Goal: Task Accomplishment & Management: Manage account settings

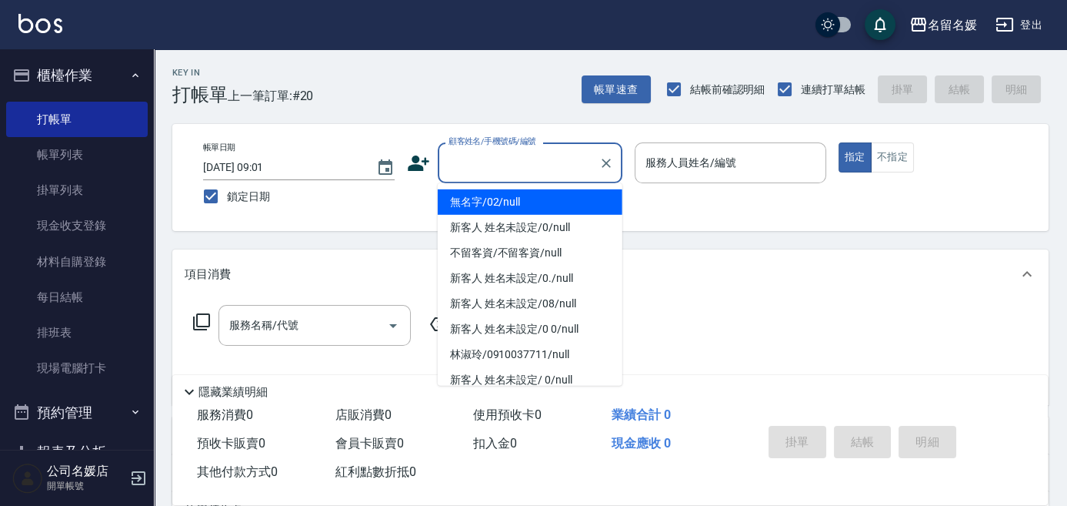
click at [510, 162] on input "顧客姓名/手機號碼/編號" at bounding box center [519, 162] width 148 height 27
drag, startPoint x: 511, startPoint y: 195, endPoint x: 698, endPoint y: 162, distance: 189.9
click at [513, 195] on li "無名字/02/null" at bounding box center [530, 201] width 185 height 25
type input "無名字/02/null"
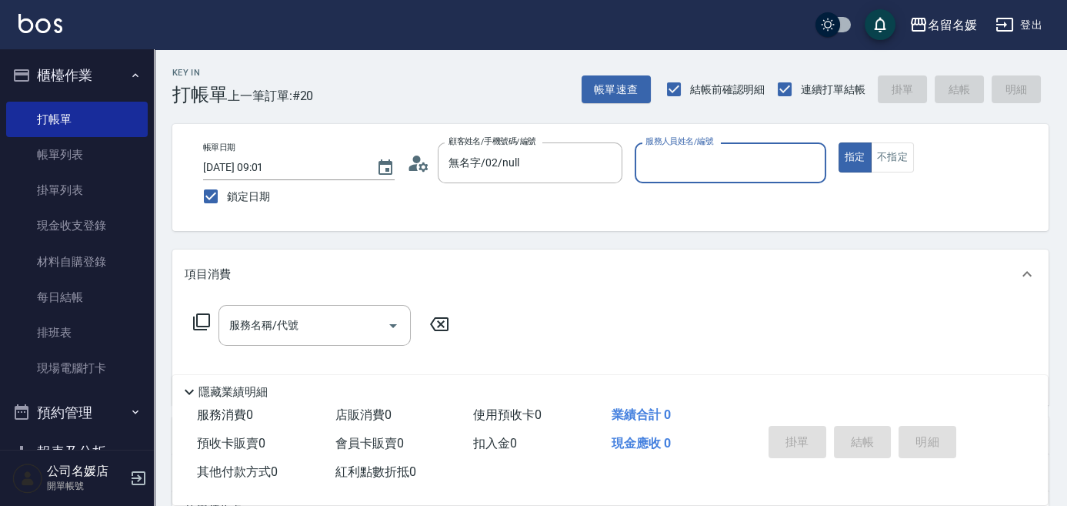
click at [702, 159] on input "服務人員姓名/編號" at bounding box center [731, 162] width 178 height 27
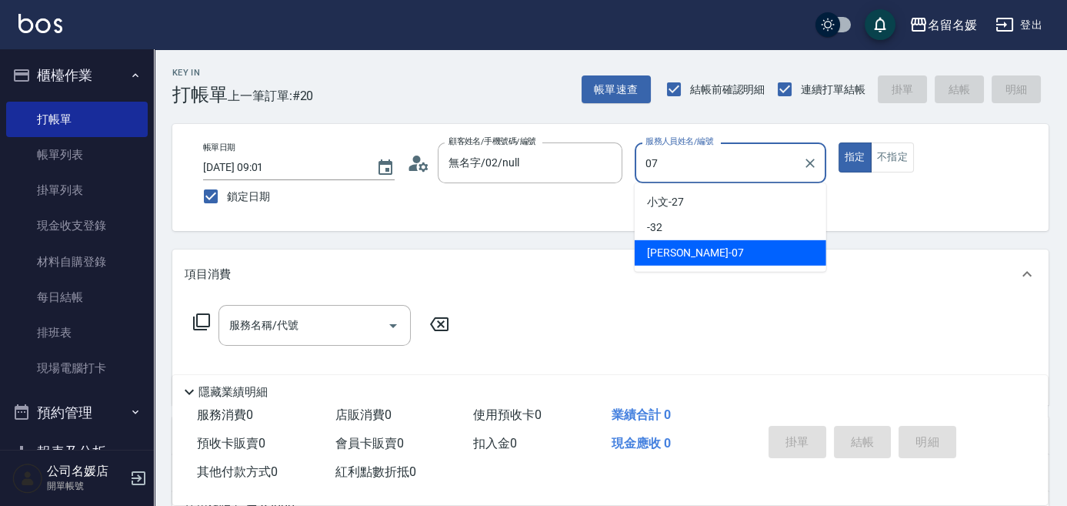
type input "07"
type button "true"
type input "[PERSON_NAME]-07"
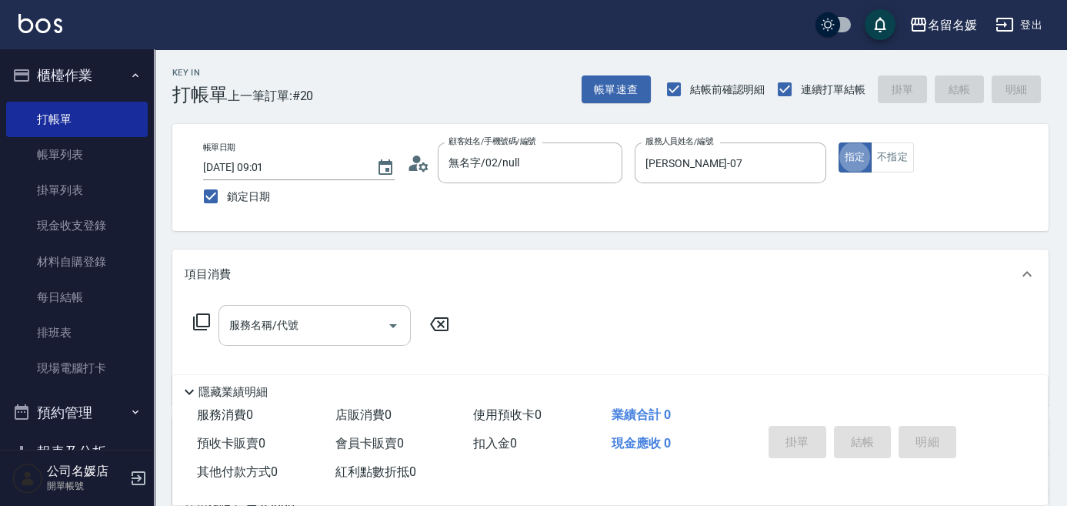
drag, startPoint x: 330, startPoint y: 326, endPoint x: 334, endPoint y: 319, distance: 7.9
click at [332, 326] on input "服務名稱/代號" at bounding box center [302, 325] width 155 height 27
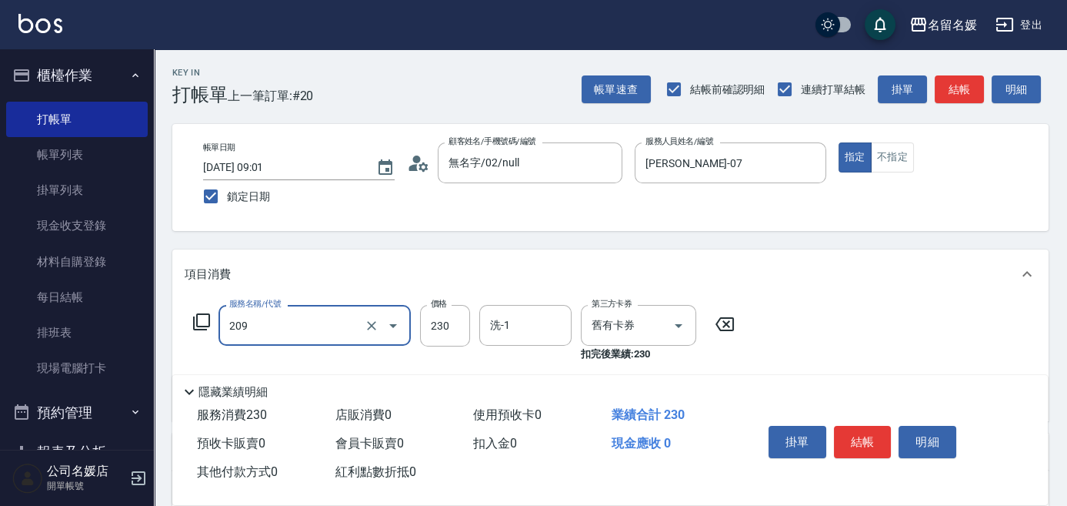
type input "洗髮券-(卡)230(209)"
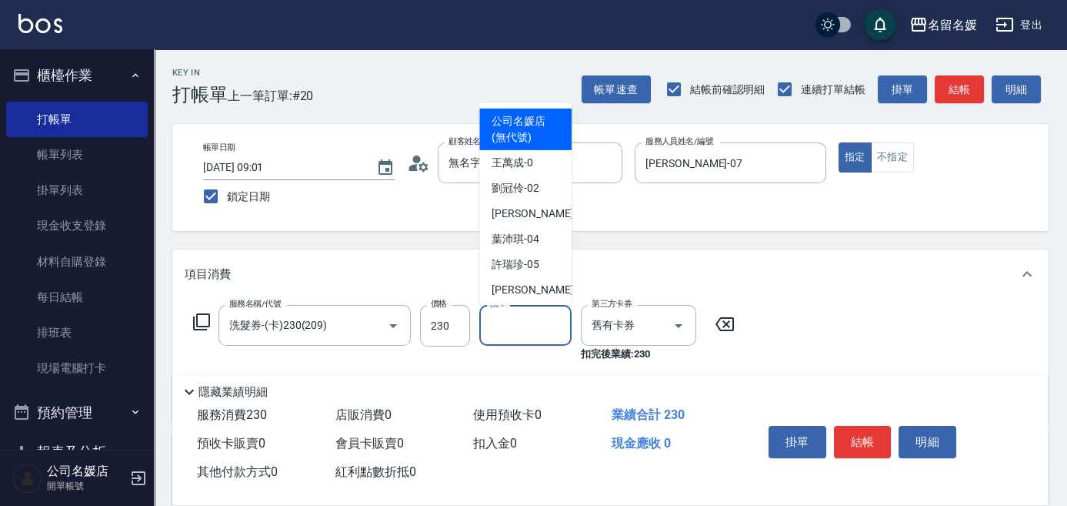
click at [506, 322] on div "洗-1 洗-1" at bounding box center [525, 325] width 92 height 41
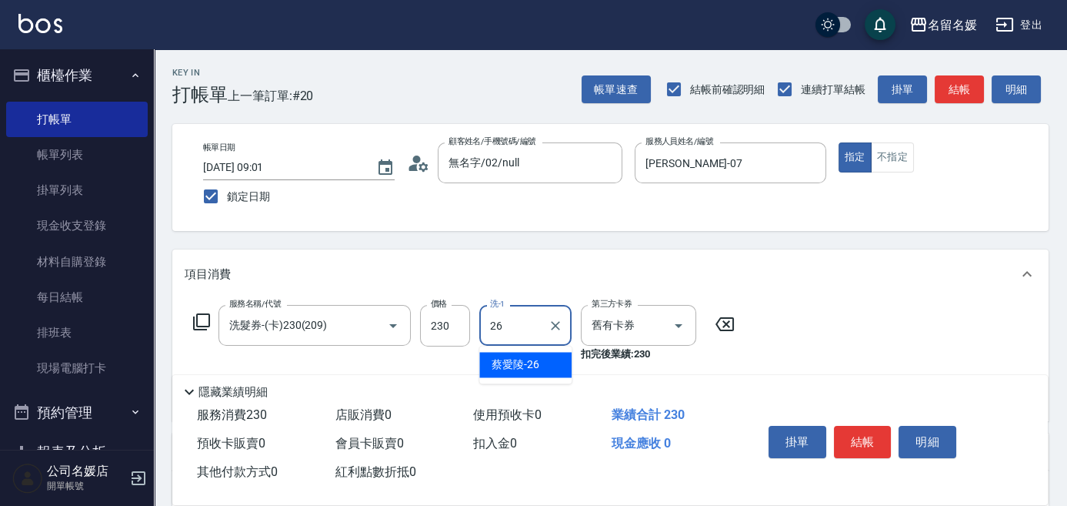
type input "蔡愛陵-26"
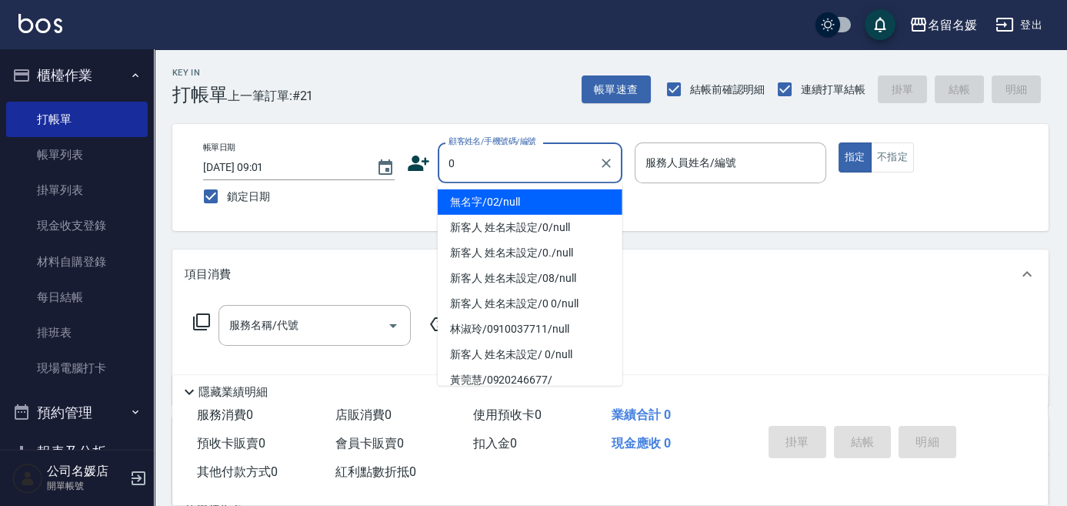
type input "0"
type input "."
type input "無名字/02/null"
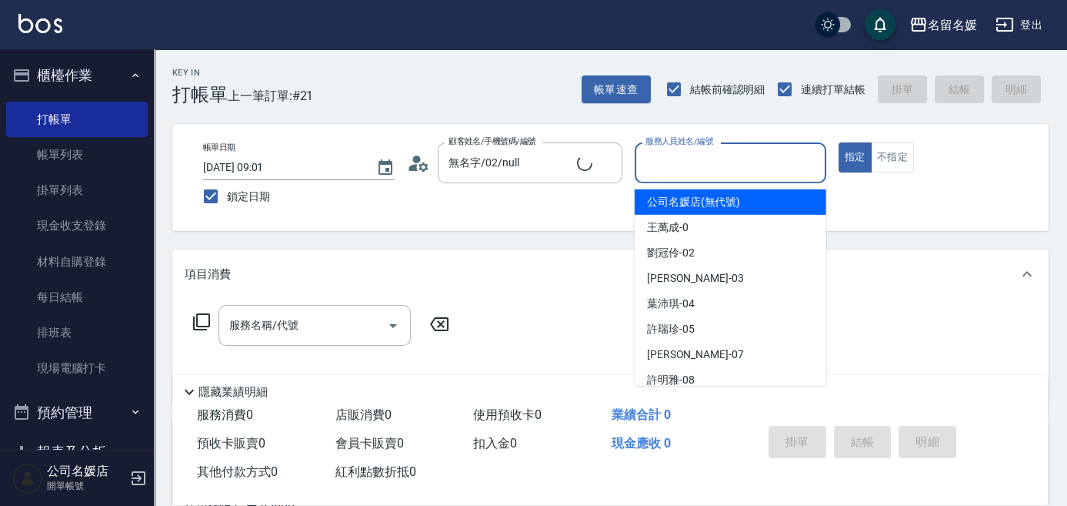
type input "1"
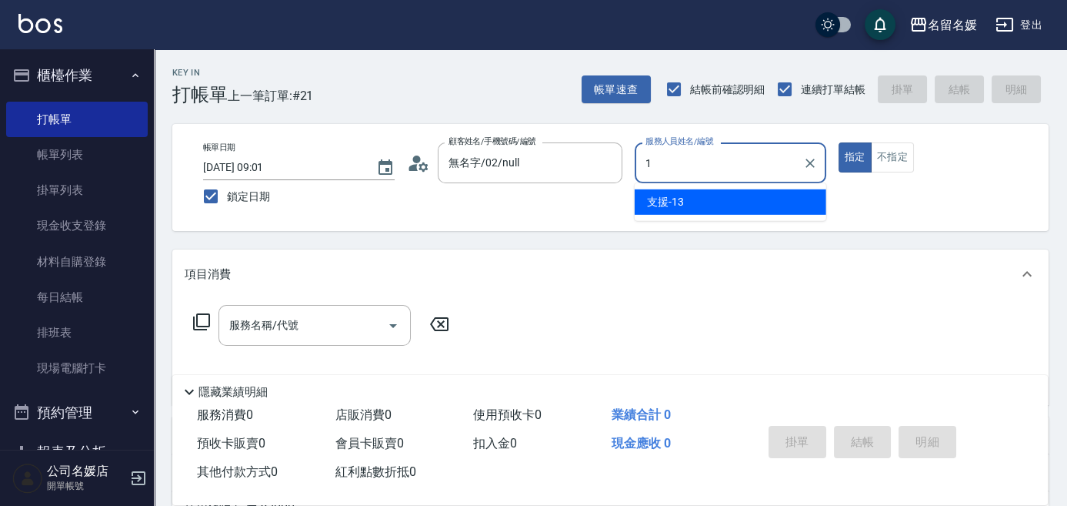
type input "新客人 姓名未設定/0/null"
type input "1"
type input "許明雅-08"
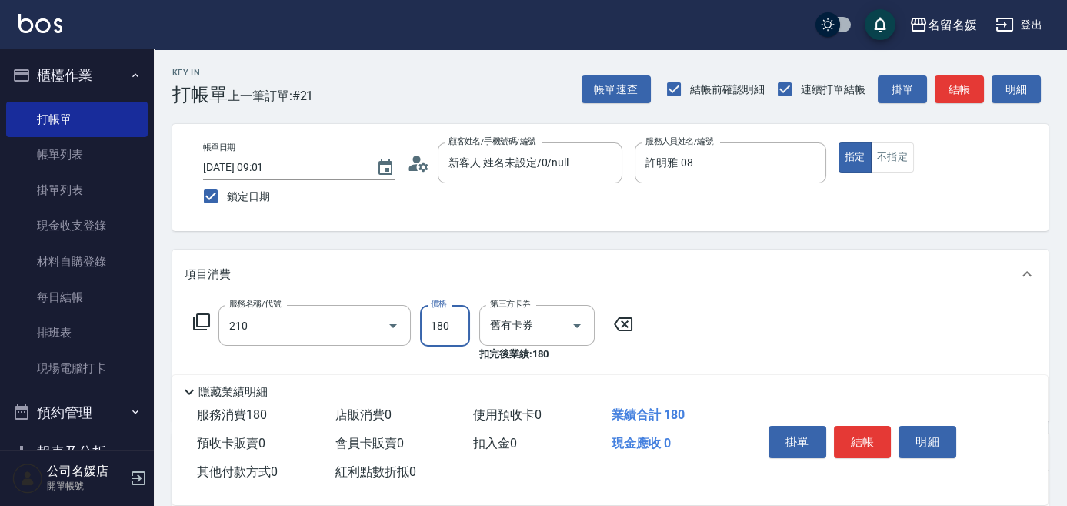
type input "洗券-(卡)180(210)"
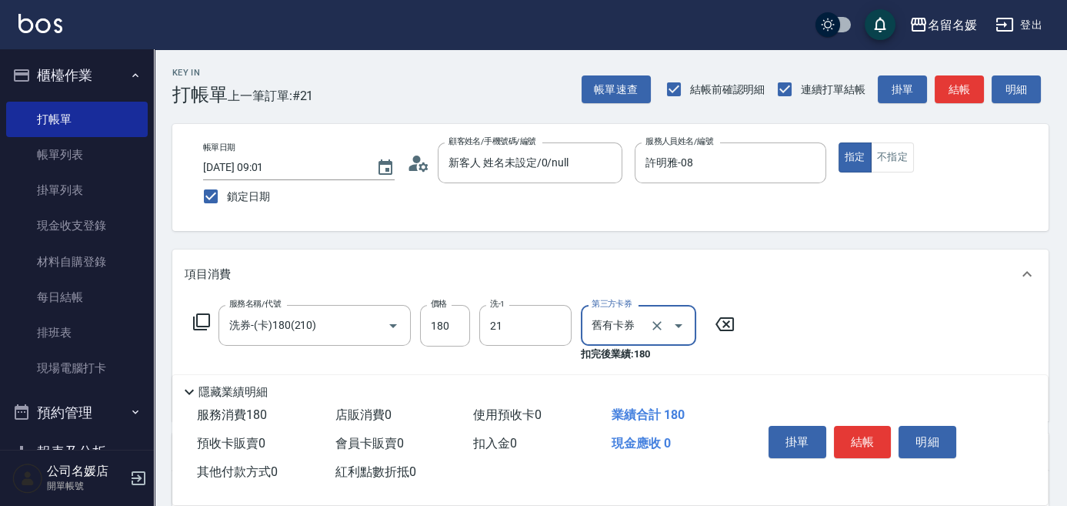
type input "許庭瑀-21"
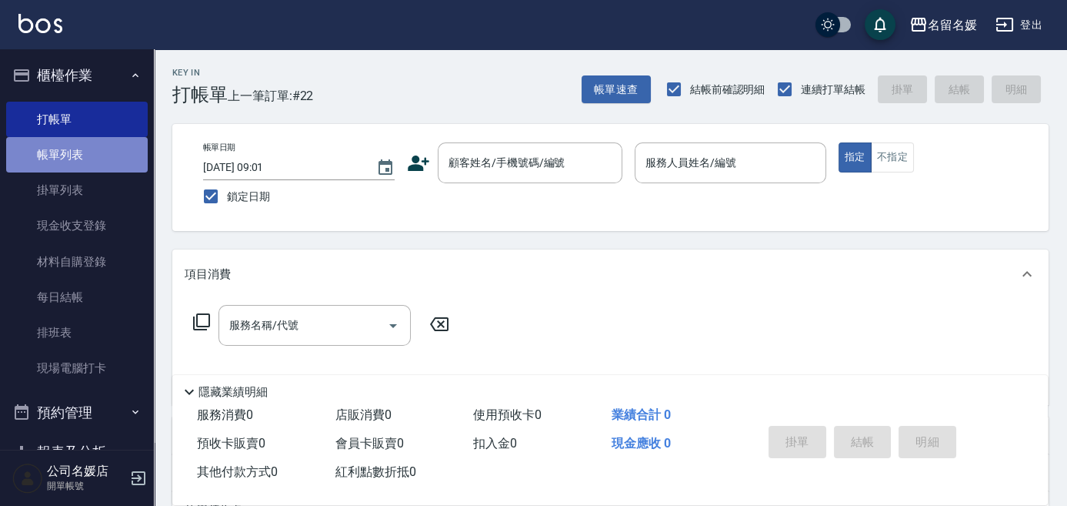
click at [115, 149] on link "帳單列表" at bounding box center [77, 154] width 142 height 35
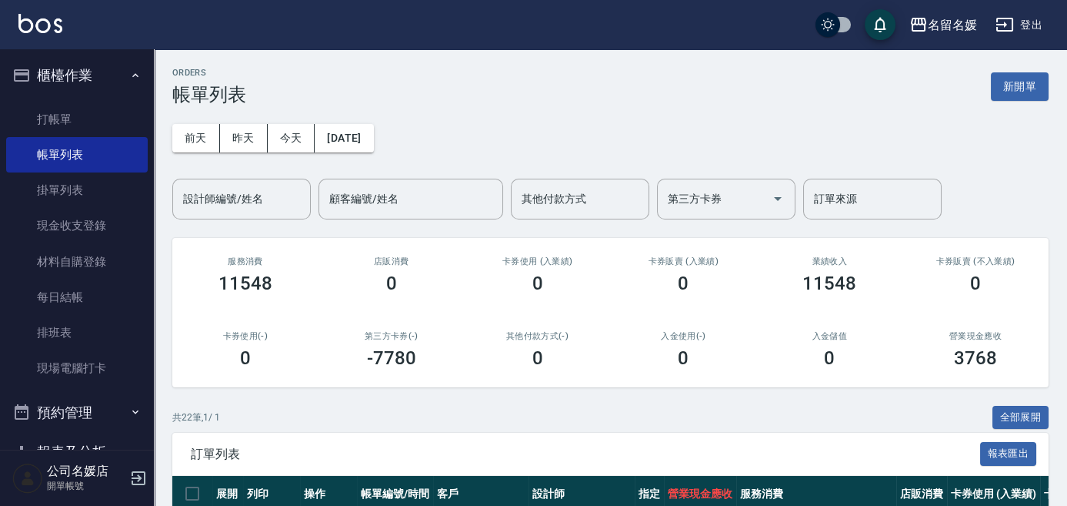
scroll to position [69, 0]
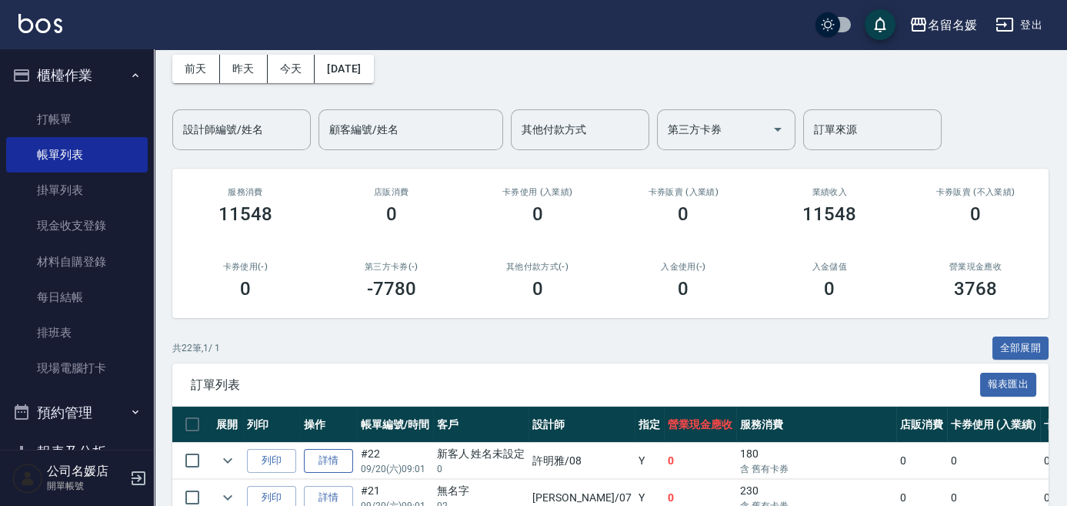
click at [322, 460] on link "詳情" at bounding box center [328, 461] width 49 height 24
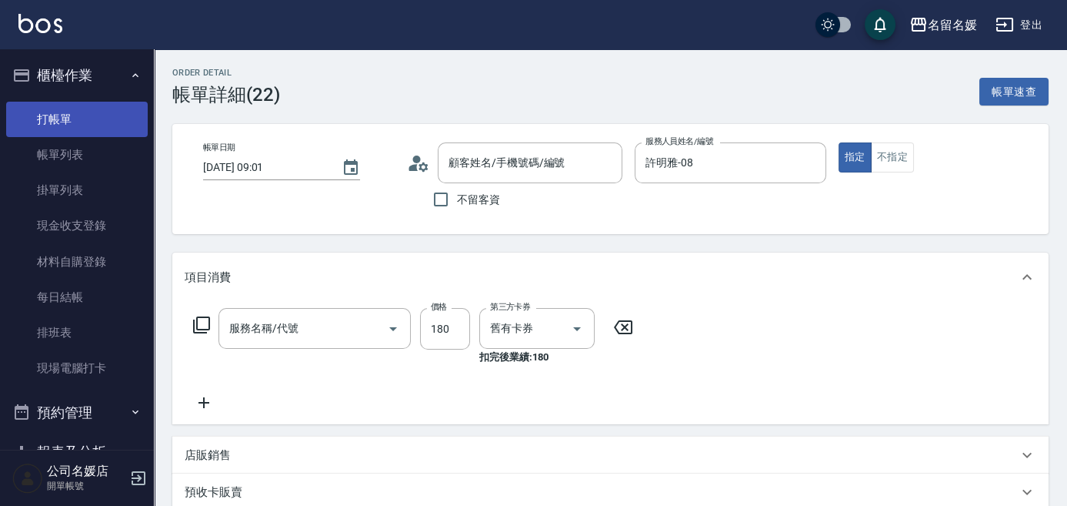
type input "[DATE] 09:01"
type input "許明雅-08"
type input "新客人 姓名未設定/0/null"
type input "洗券-(卡)180(210)"
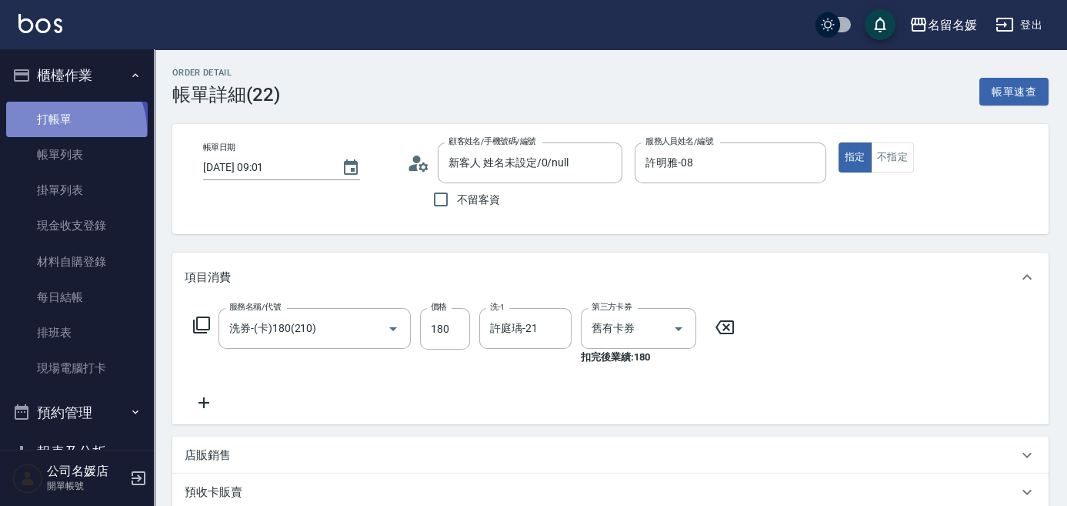
click at [68, 129] on link "打帳單" at bounding box center [77, 119] width 142 height 35
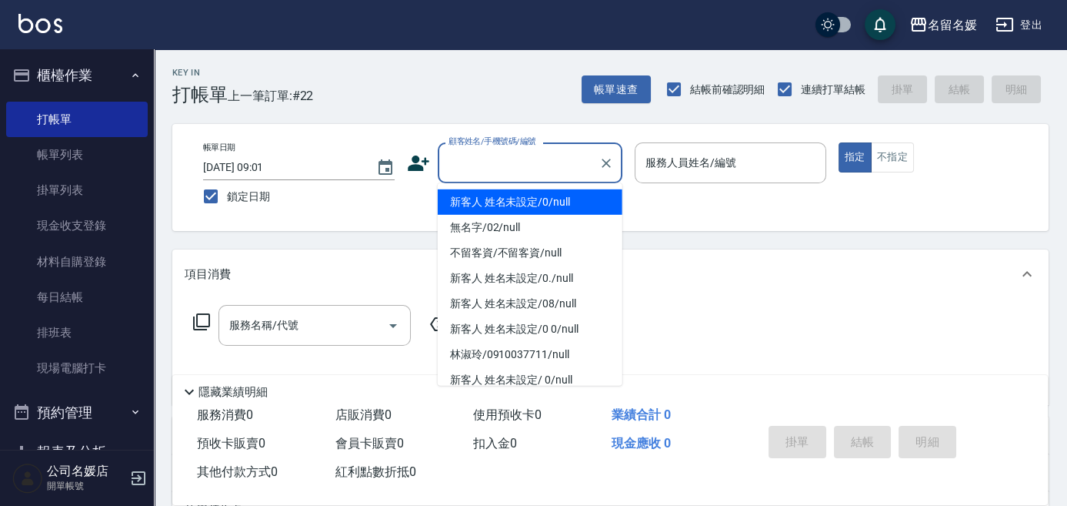
type input "0"
type input "新客人 姓名未設定/0/null"
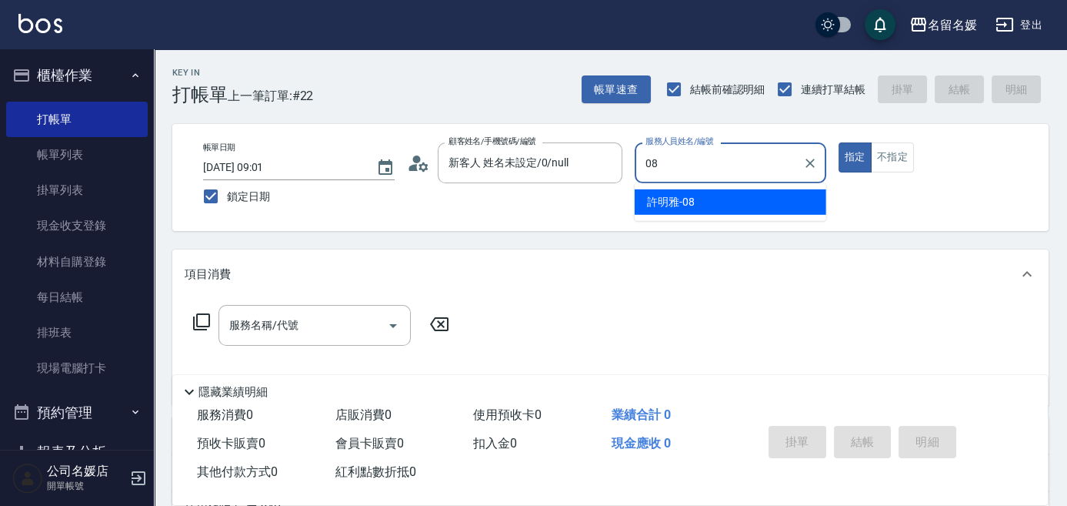
type input "08"
type button "true"
type input "許明雅-08"
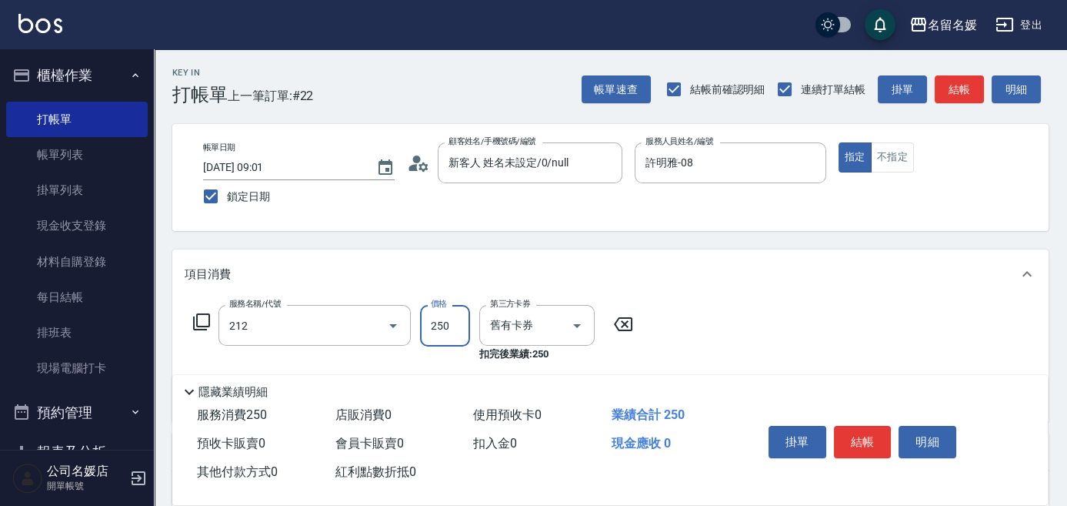
type input "洗髮券-(卡)250(212)"
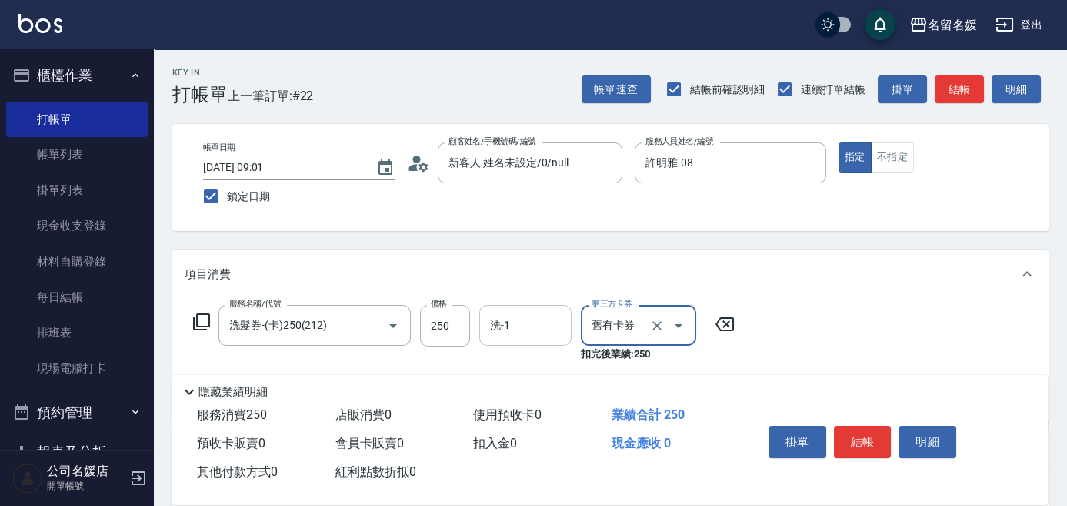
click at [513, 343] on div "洗-1" at bounding box center [525, 325] width 92 height 41
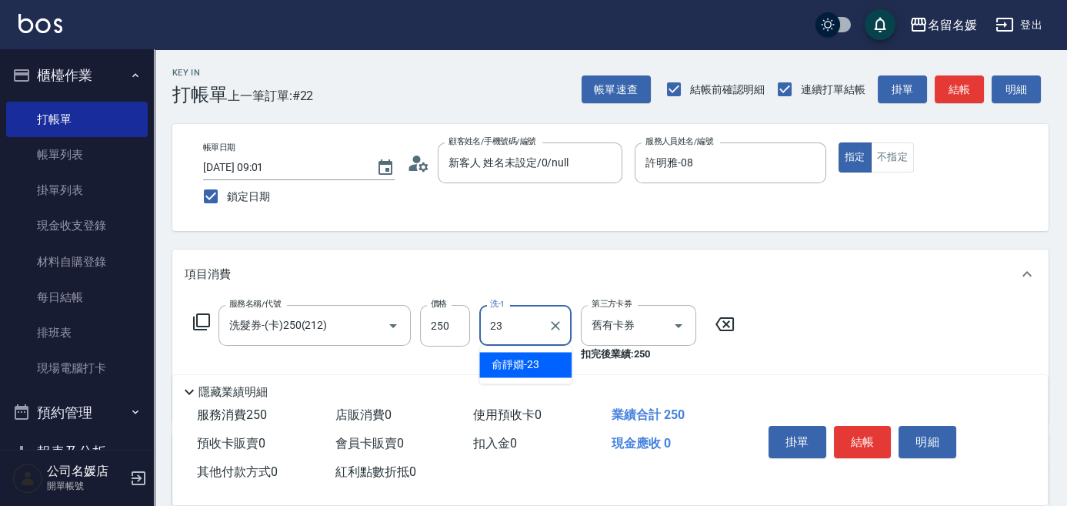
type input "23"
type input "舊有卡券"
type input "俞靜嫺-23"
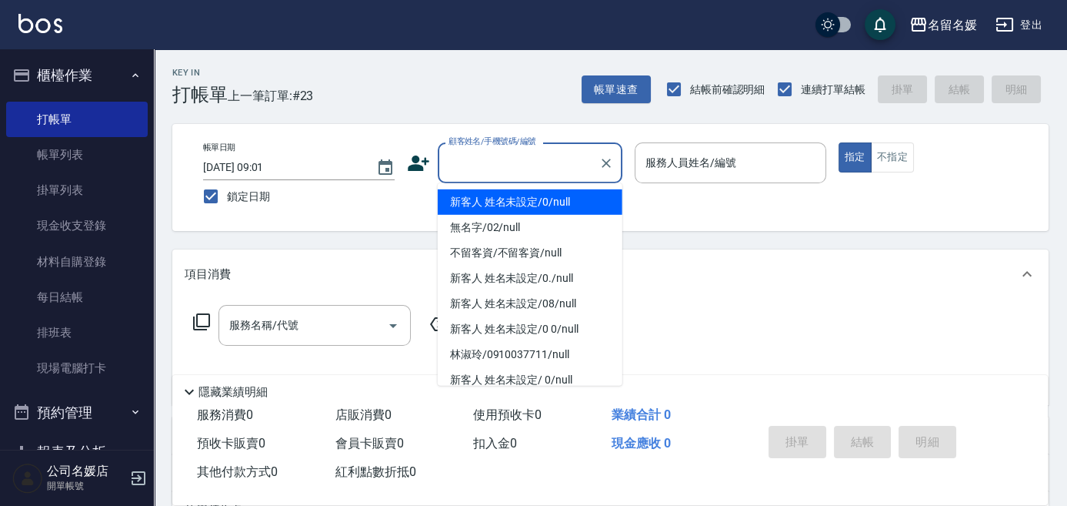
type input "0"
type input "新客人 姓名未設定/0/null"
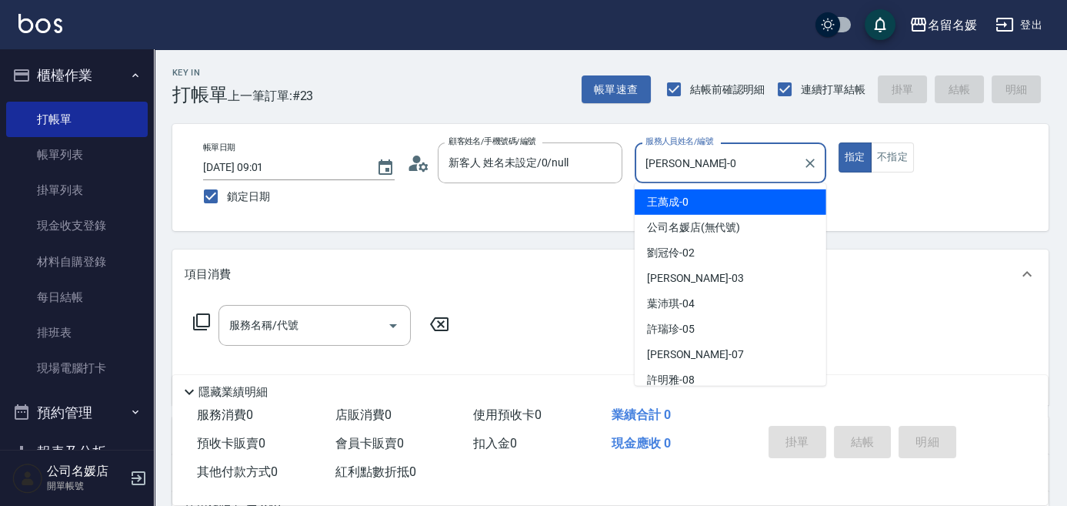
click at [690, 155] on input "[PERSON_NAME]-0" at bounding box center [719, 162] width 155 height 27
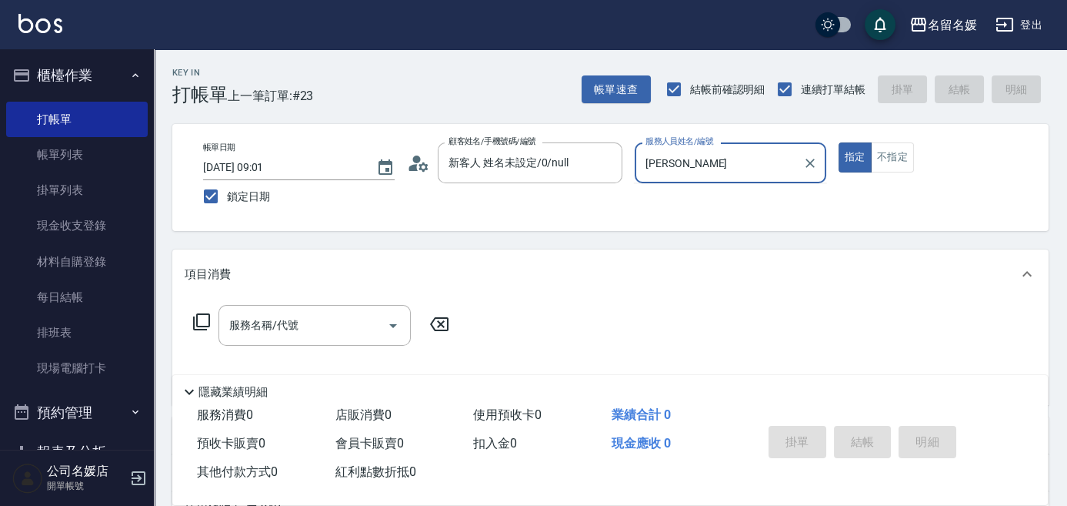
type input "王"
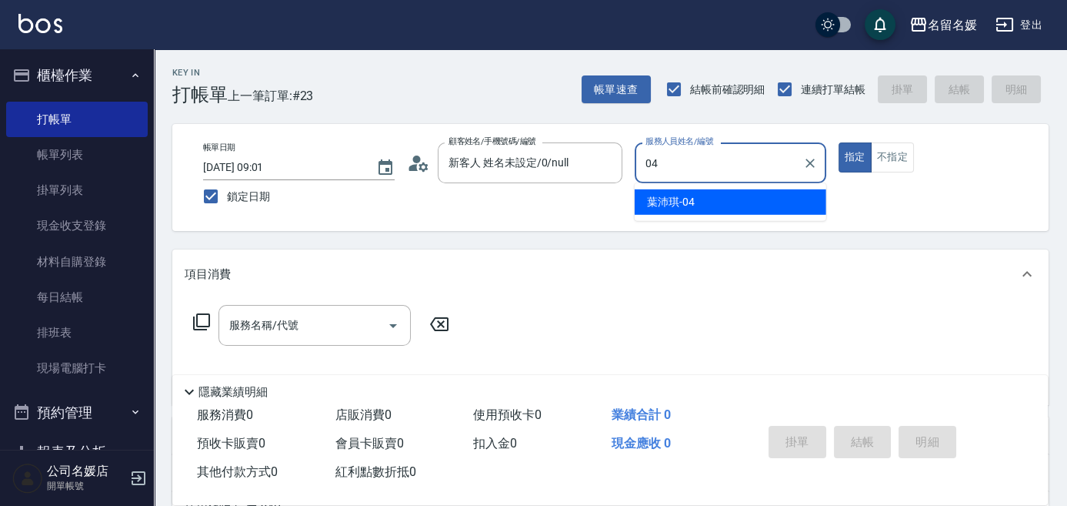
type input "[PERSON_NAME]-04"
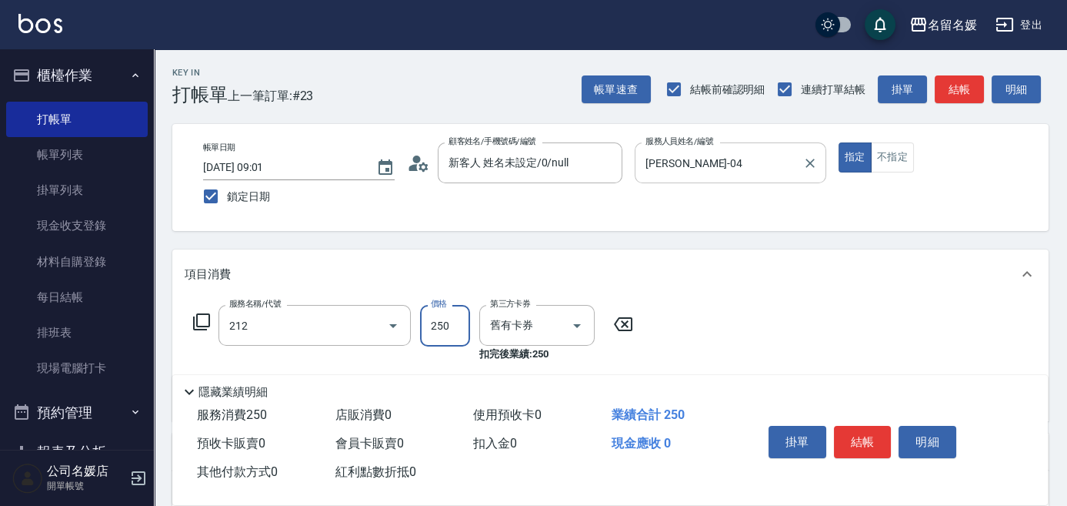
type input "洗髮券-(卡)250(212)"
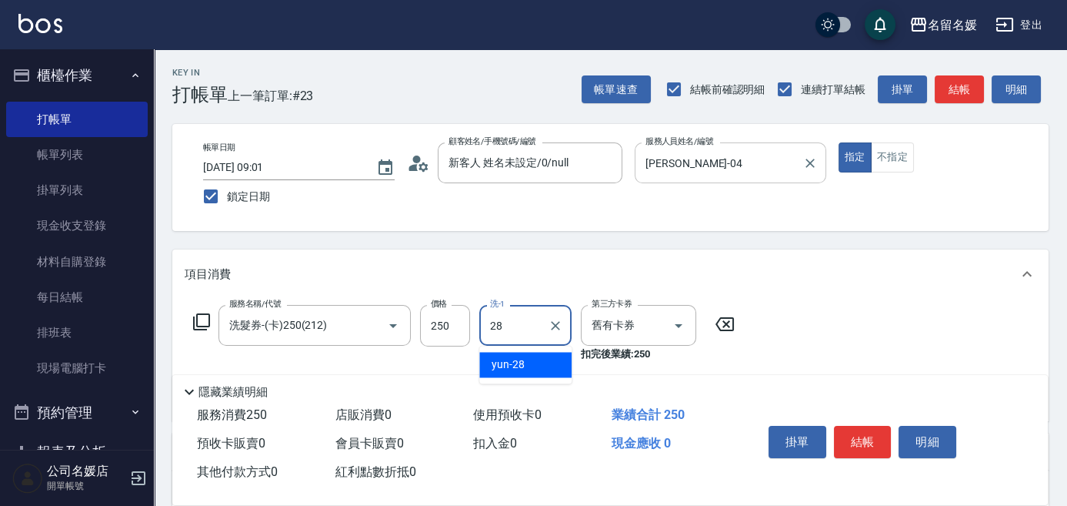
type input "yun-28"
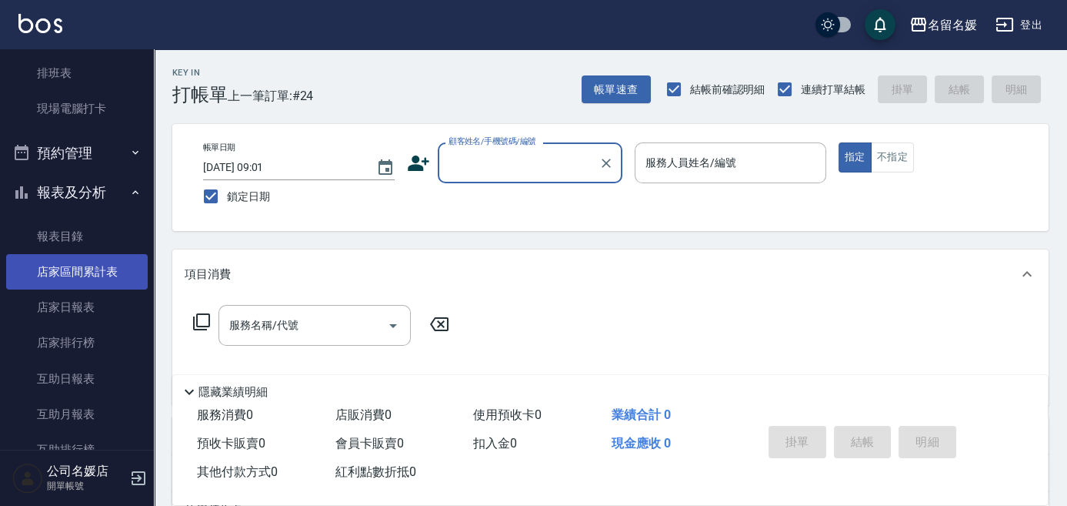
scroll to position [279, 0]
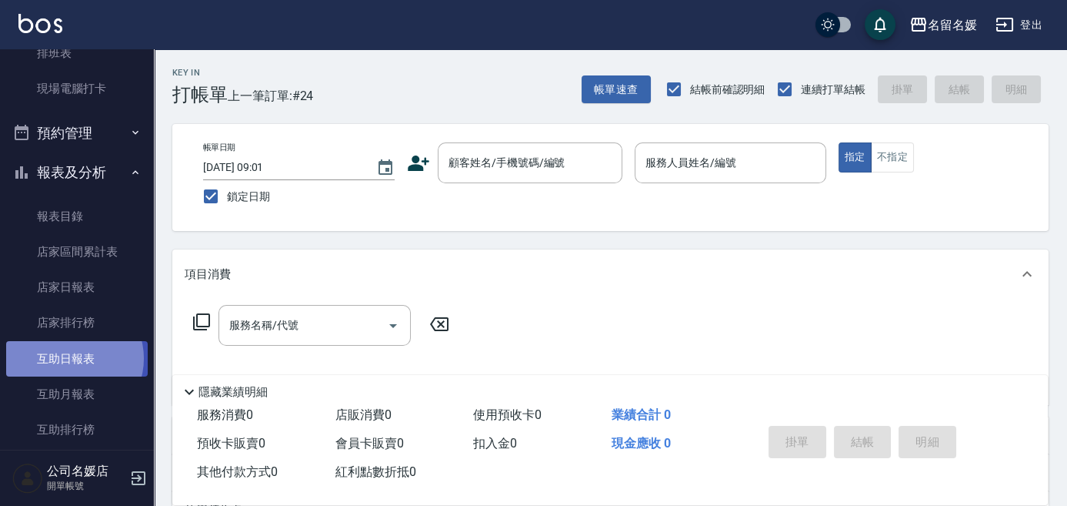
click at [73, 358] on link "互助日報表" at bounding box center [77, 358] width 142 height 35
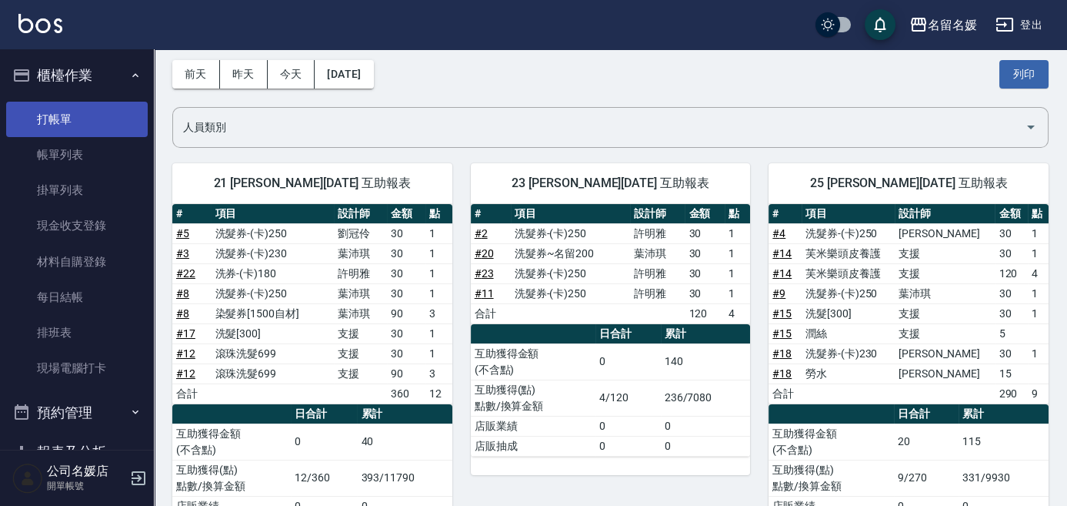
click at [93, 125] on link "打帳單" at bounding box center [77, 119] width 142 height 35
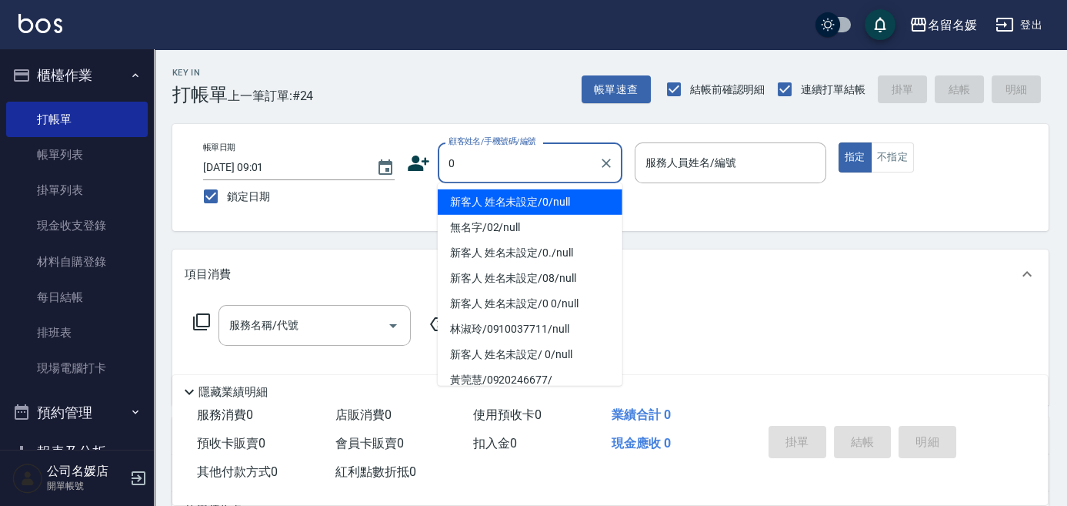
type input "0"
type input "13"
type input "新客人 姓名未設定/0/null"
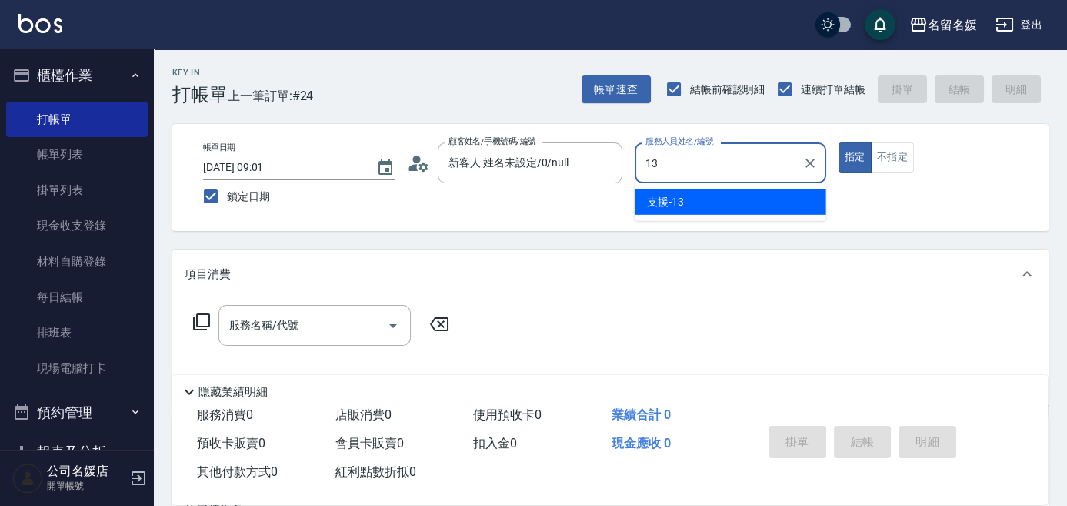
type input "13"
type button "true"
type input "支援-13"
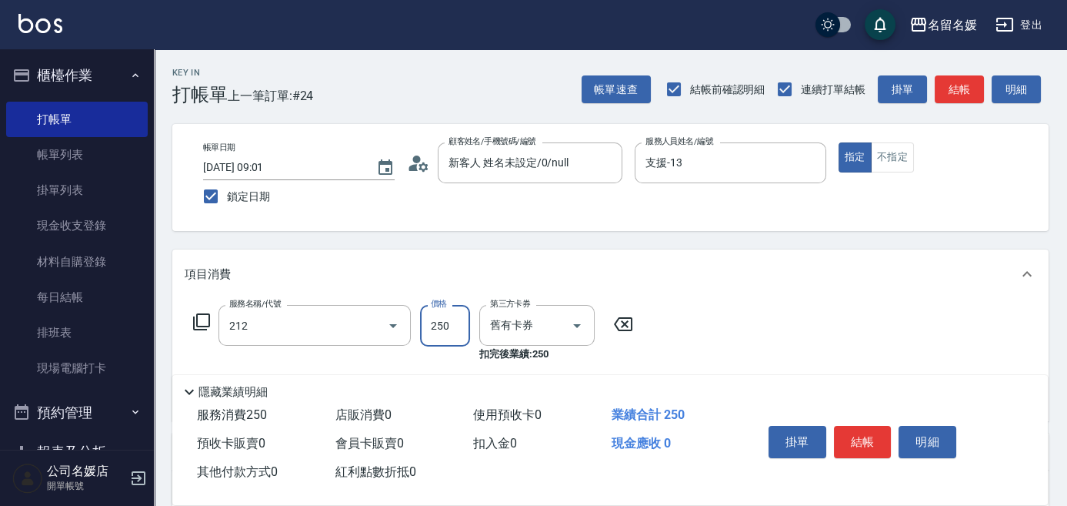
type input "洗髮券-(卡)250(212)"
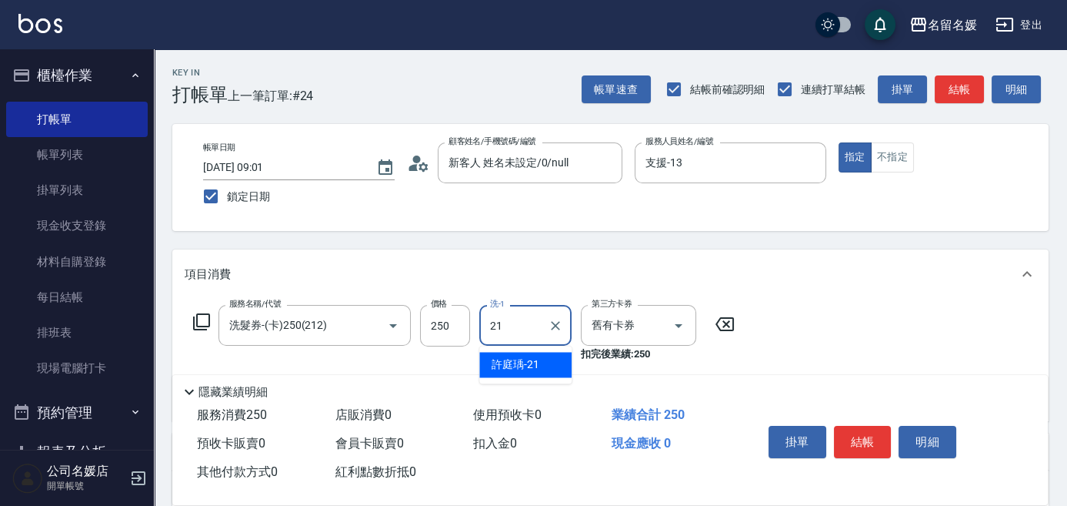
type input "許庭瑀-21"
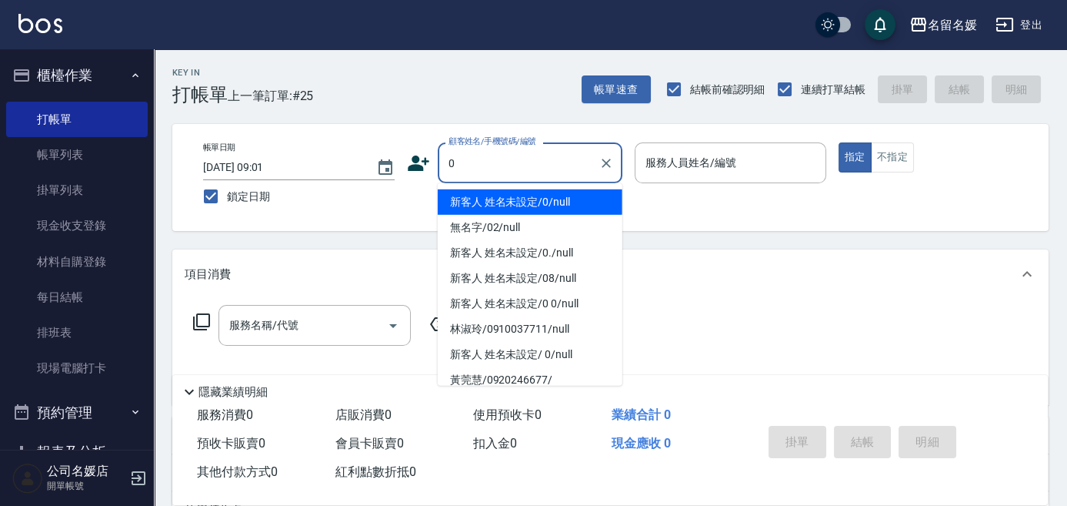
type input "0"
type input "04"
type input "新客人 姓名未設定/0/null"
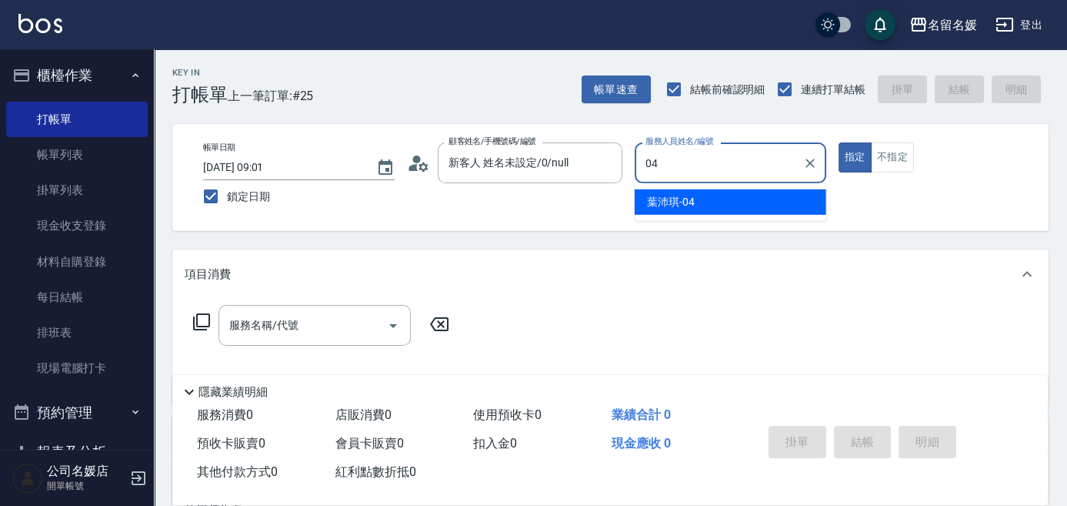
type input "[PERSON_NAME]-04"
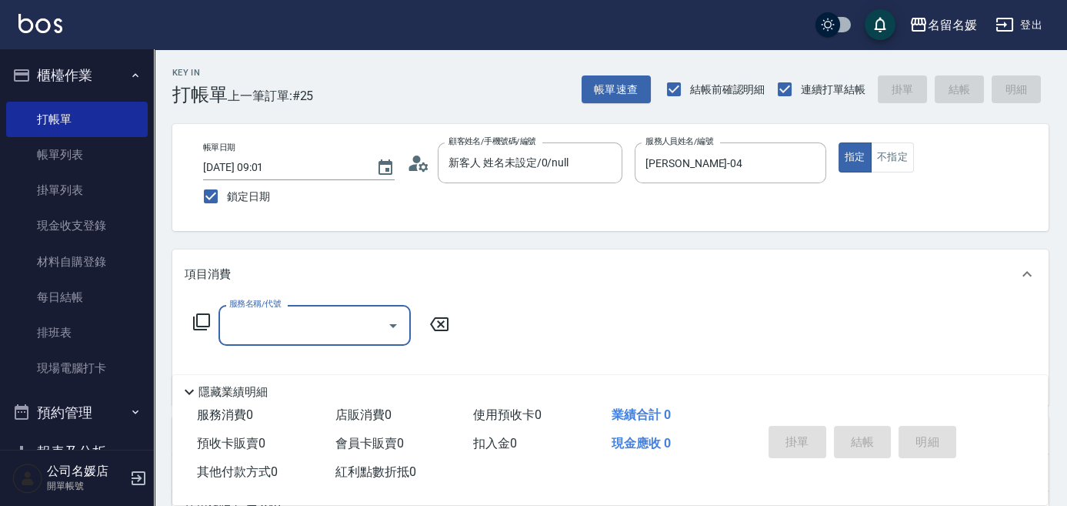
type input "2"
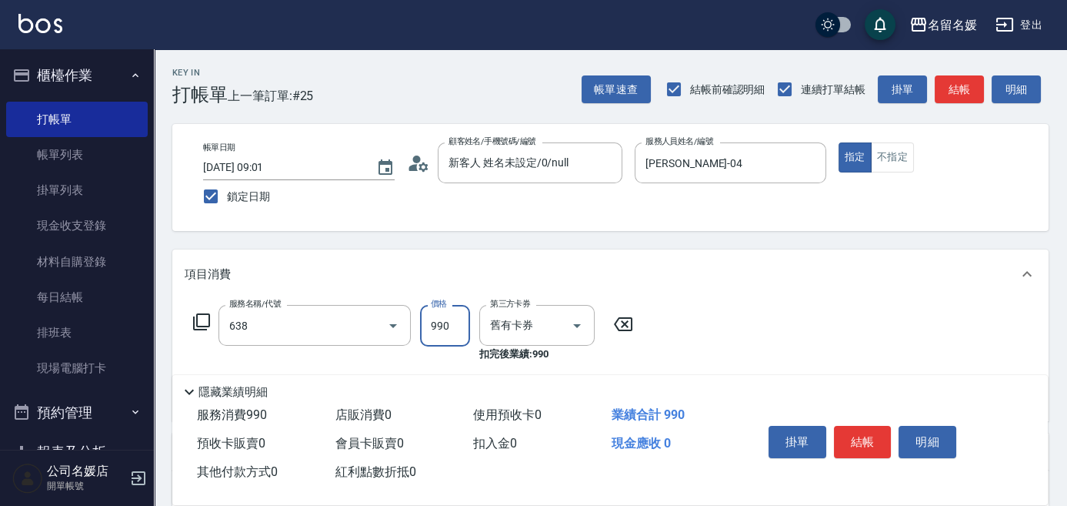
type input "(芙)頭皮養護套卡(638)"
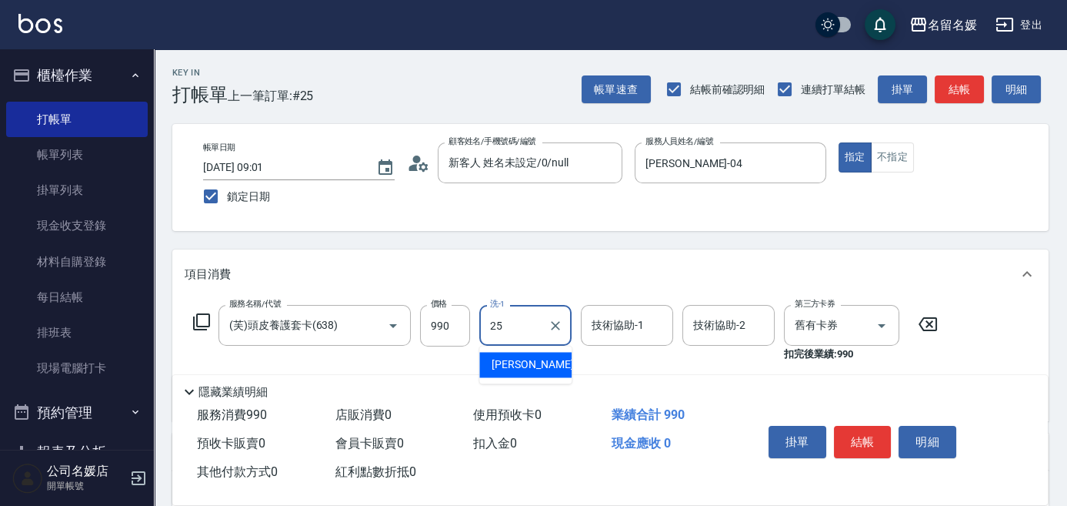
type input "[PERSON_NAME]-25"
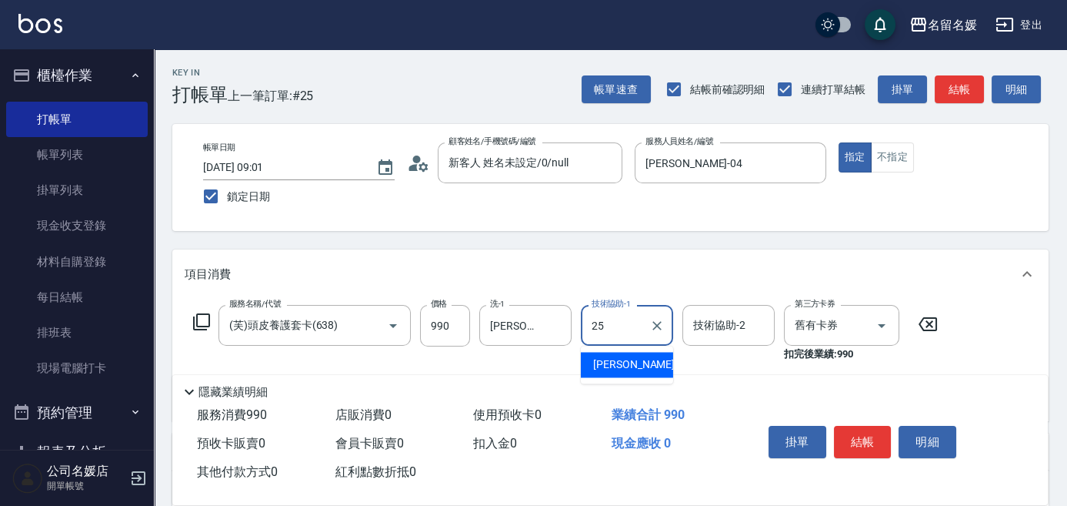
type input "[PERSON_NAME]-25"
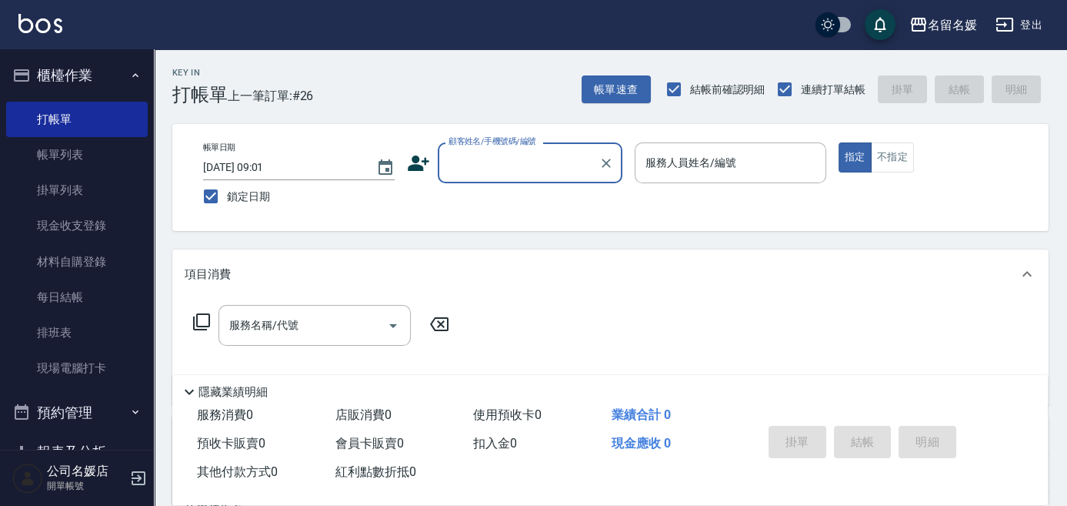
click at [509, 154] on input "顧客姓名/手機號碼/編號" at bounding box center [519, 162] width 148 height 27
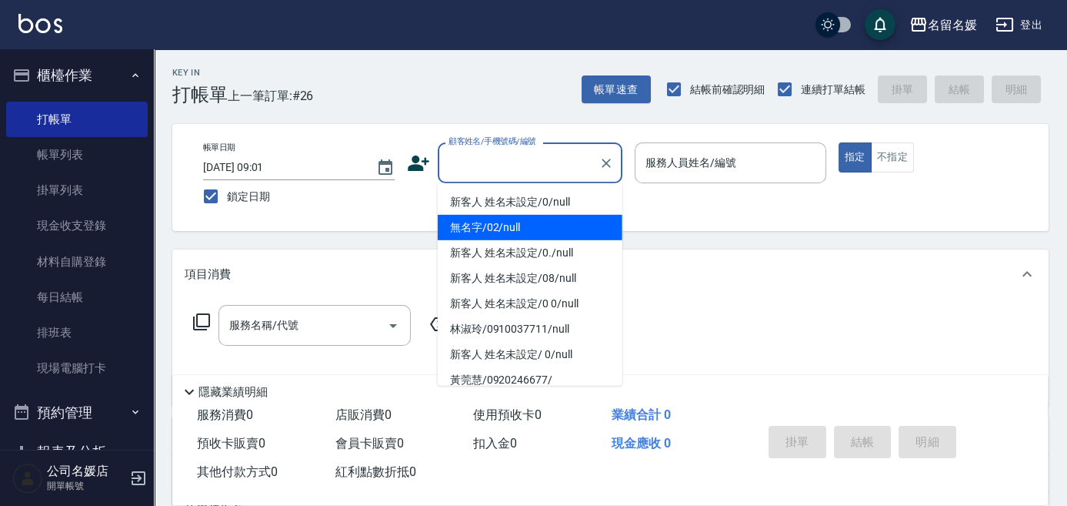
click at [547, 215] on li "無名字/02/null" at bounding box center [530, 227] width 185 height 25
type input "無名字/02/null"
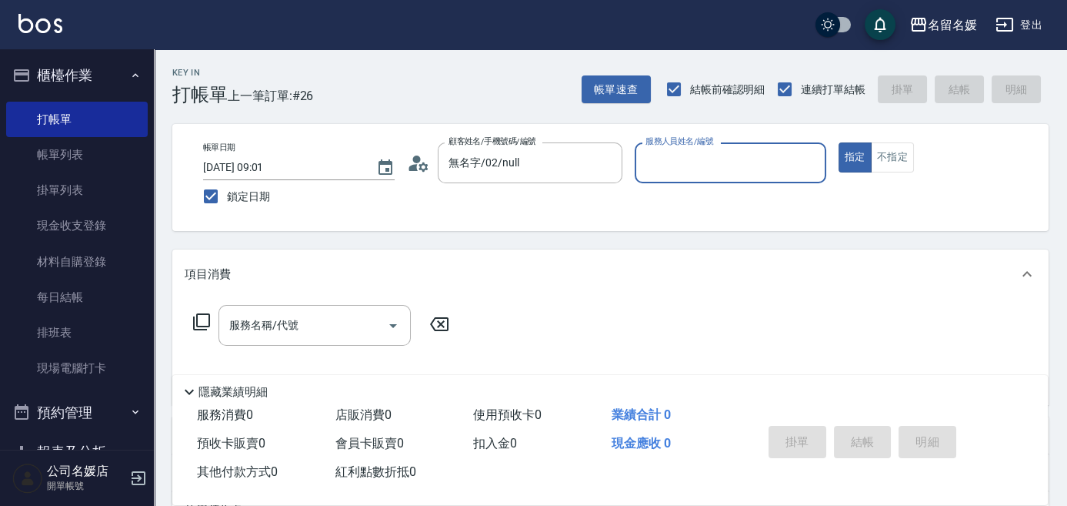
click at [688, 161] on input "服務人員姓名/編號" at bounding box center [731, 162] width 178 height 27
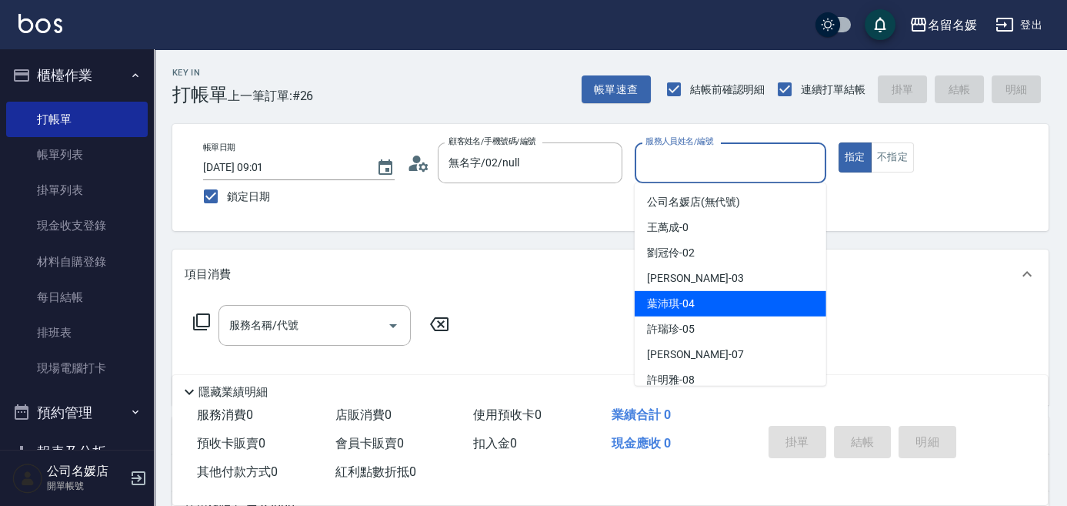
click at [689, 297] on span "[PERSON_NAME]-04" at bounding box center [671, 304] width 48 height 16
type input "[PERSON_NAME]-04"
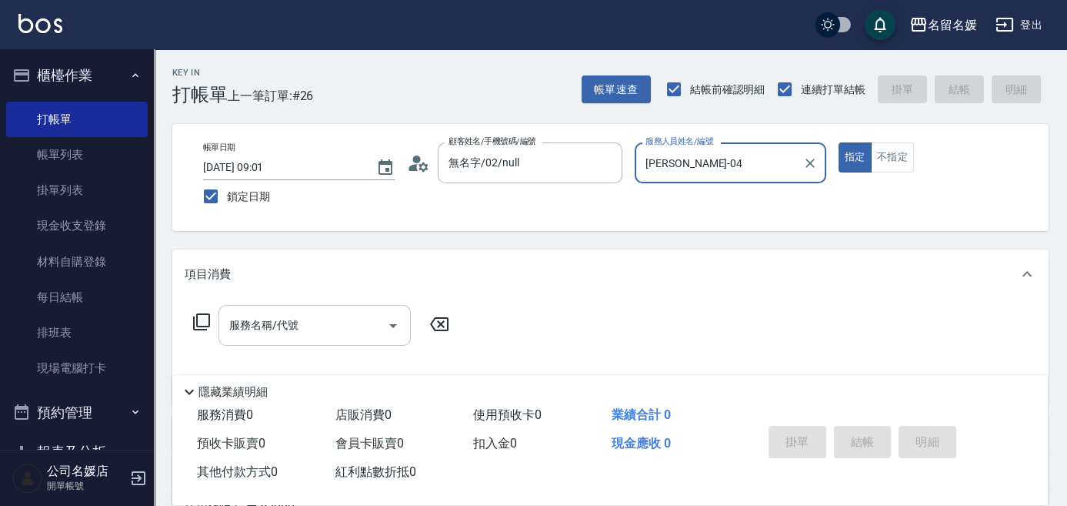
click at [321, 327] on input "服務名稱/代號" at bounding box center [302, 325] width 155 height 27
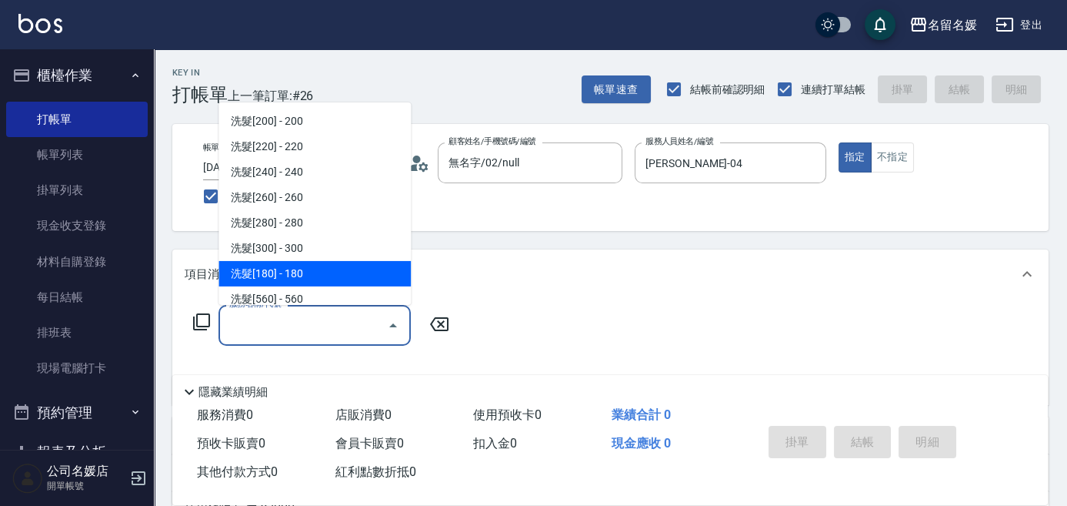
click at [318, 323] on input "服務名稱/代號" at bounding box center [302, 325] width 155 height 27
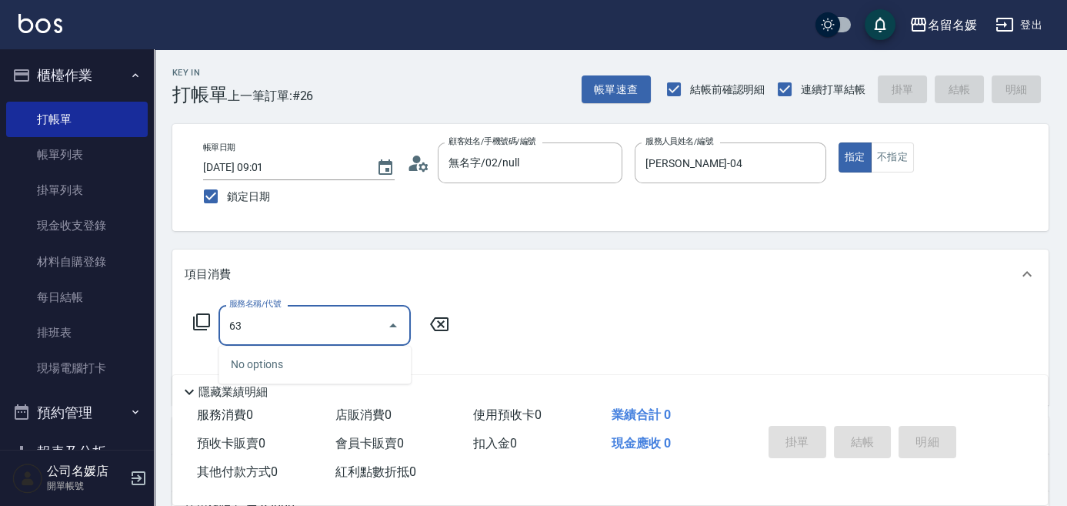
type input "6"
click at [303, 333] on input "服務名稱/代號" at bounding box center [302, 325] width 155 height 27
click at [320, 364] on span "染髮券[1500自材] - 1500" at bounding box center [315, 364] width 192 height 25
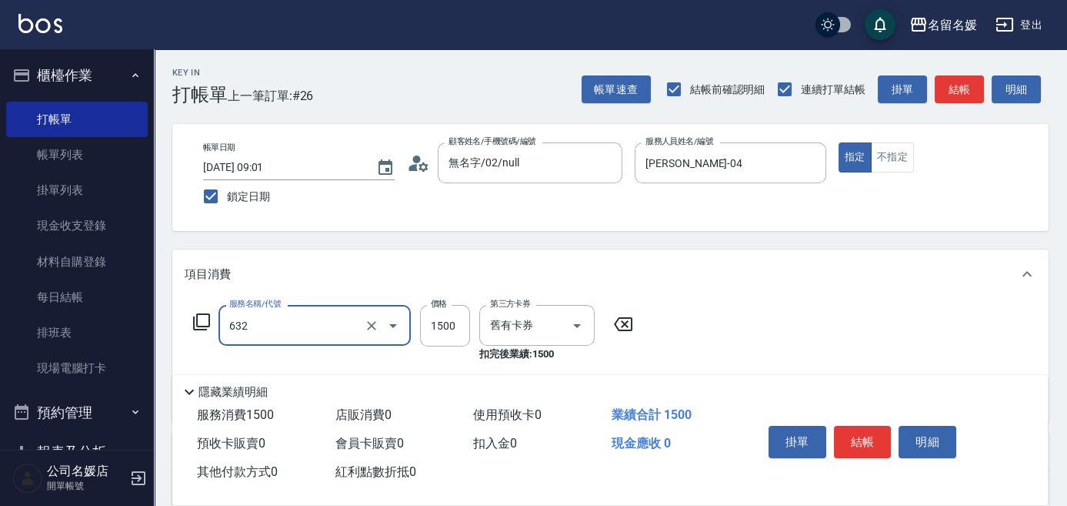
drag, startPoint x: 316, startPoint y: 332, endPoint x: 317, endPoint y: 342, distance: 10.1
click at [317, 342] on div "632 服務名稱/代號" at bounding box center [315, 325] width 192 height 41
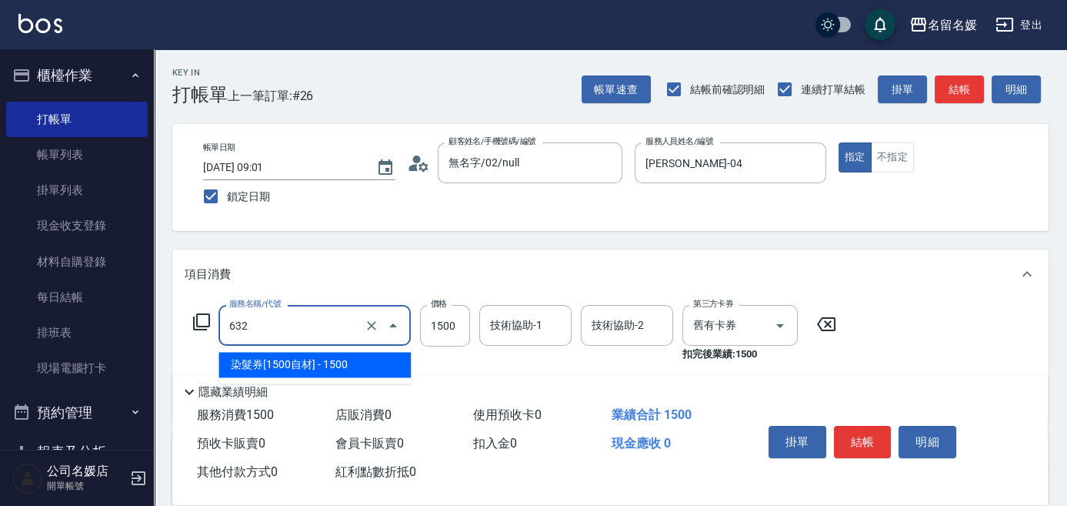
drag, startPoint x: 317, startPoint y: 342, endPoint x: 361, endPoint y: 358, distance: 46.7
click at [334, 360] on span "染髮券[1500自材] - 1500" at bounding box center [315, 364] width 192 height 25
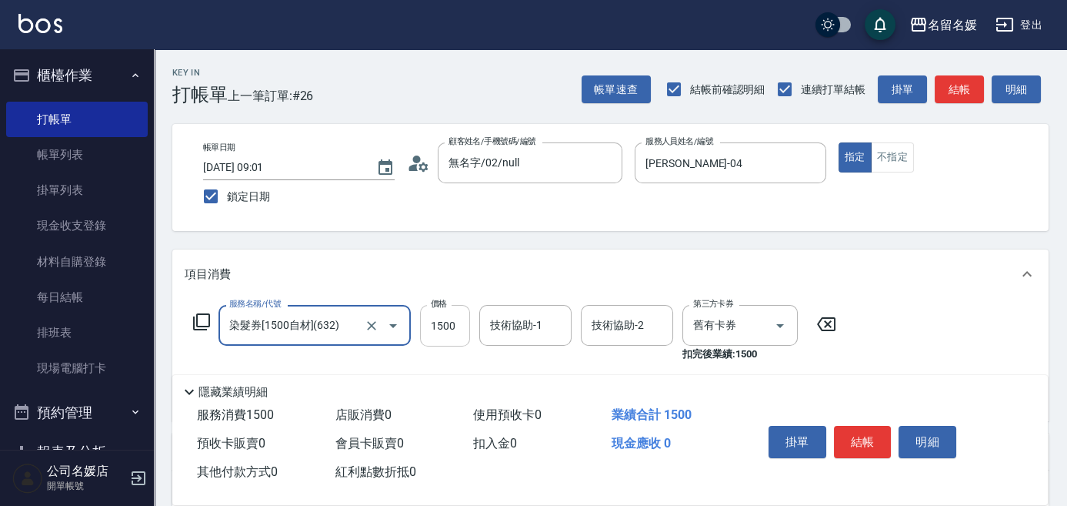
type input "染髮券[1500自材](632)"
click at [425, 323] on input "1500" at bounding box center [445, 326] width 50 height 42
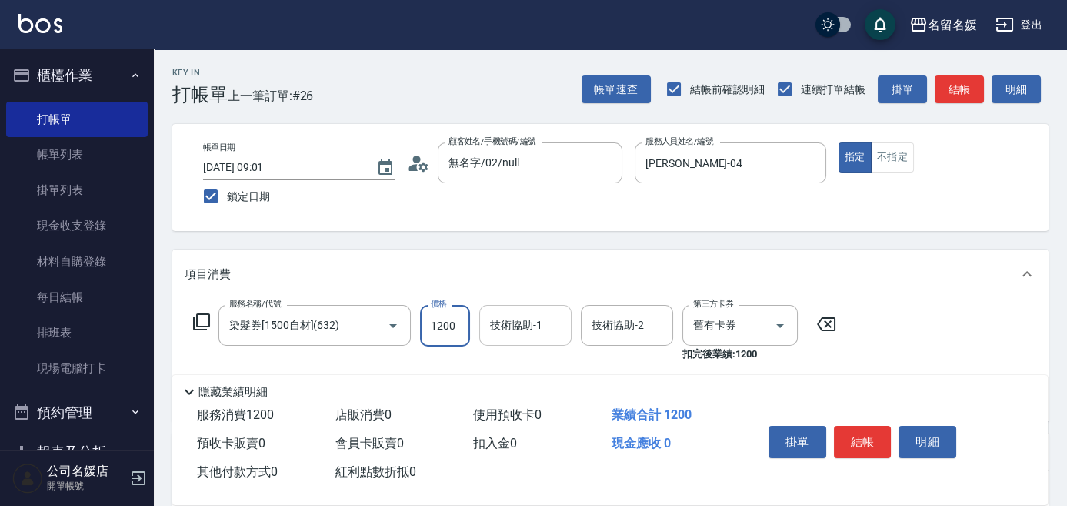
type input "1200"
click at [532, 321] on div "技術協助-1 技術協助-1" at bounding box center [525, 325] width 92 height 41
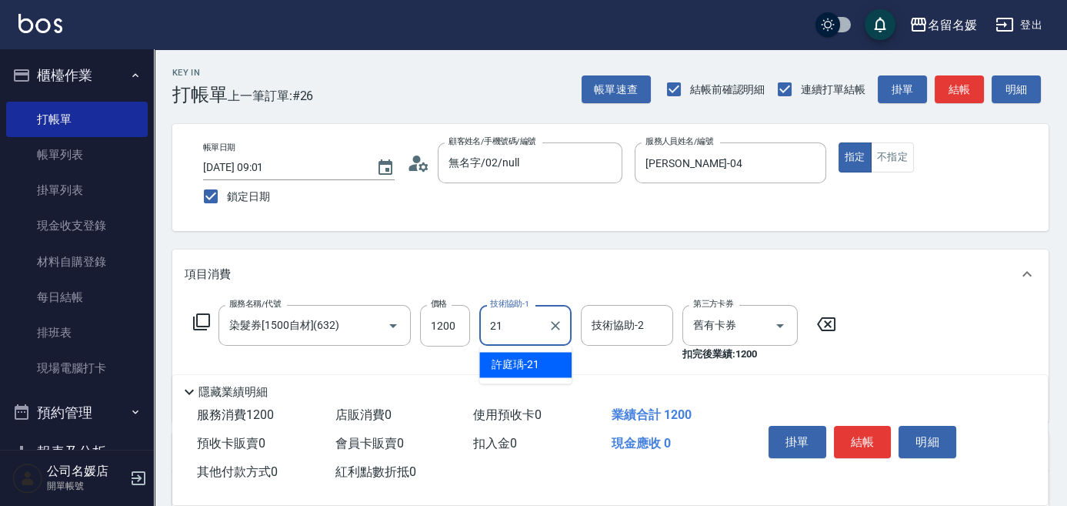
click at [535, 363] on span "[PERSON_NAME]-21" at bounding box center [516, 364] width 48 height 16
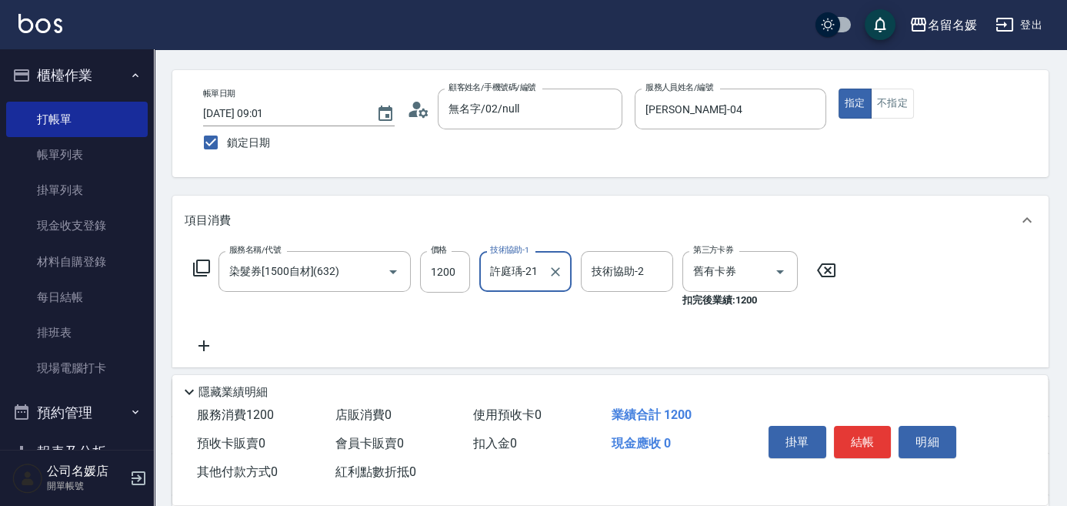
scroll to position [69, 0]
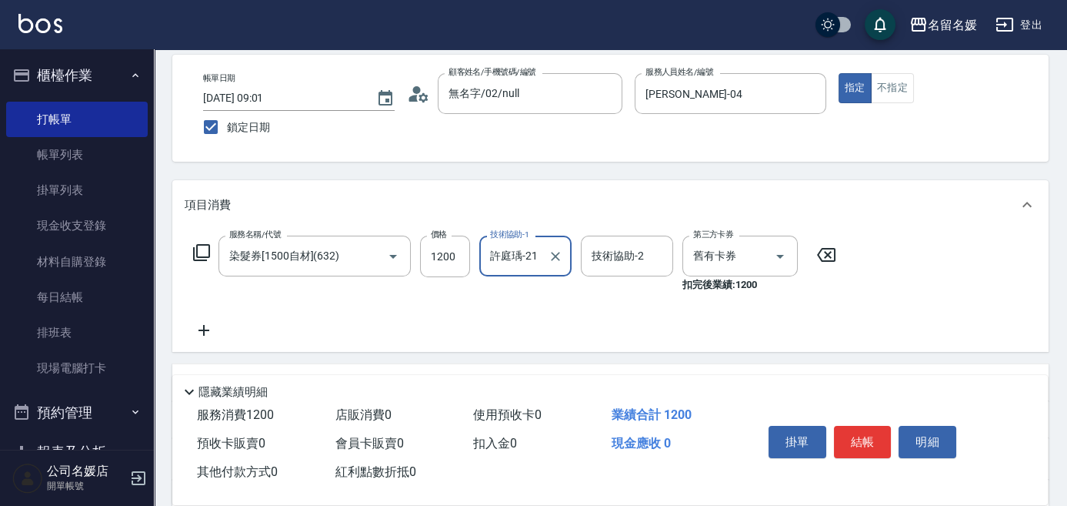
type input "許庭瑀-21"
click at [203, 325] on icon at bounding box center [204, 330] width 11 height 11
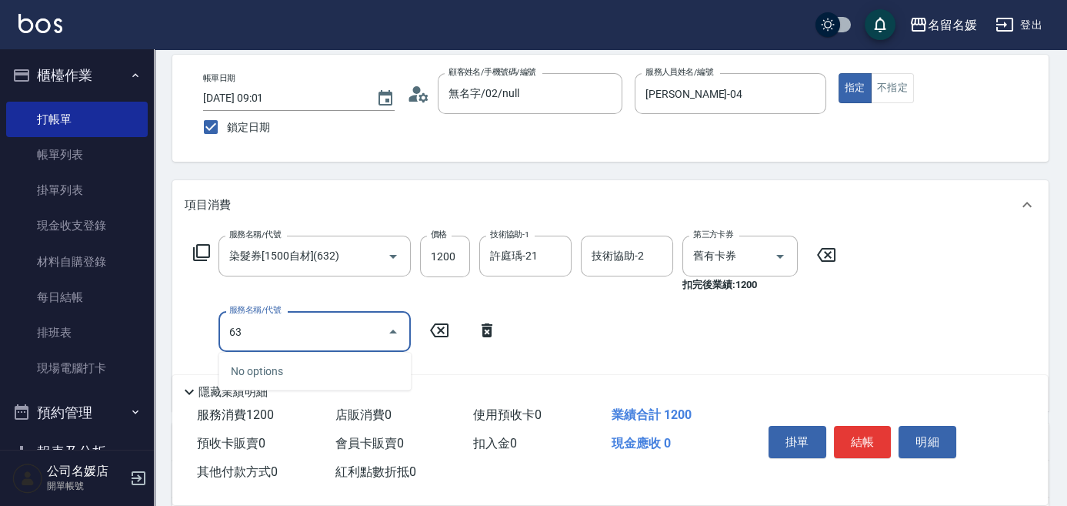
type input "639"
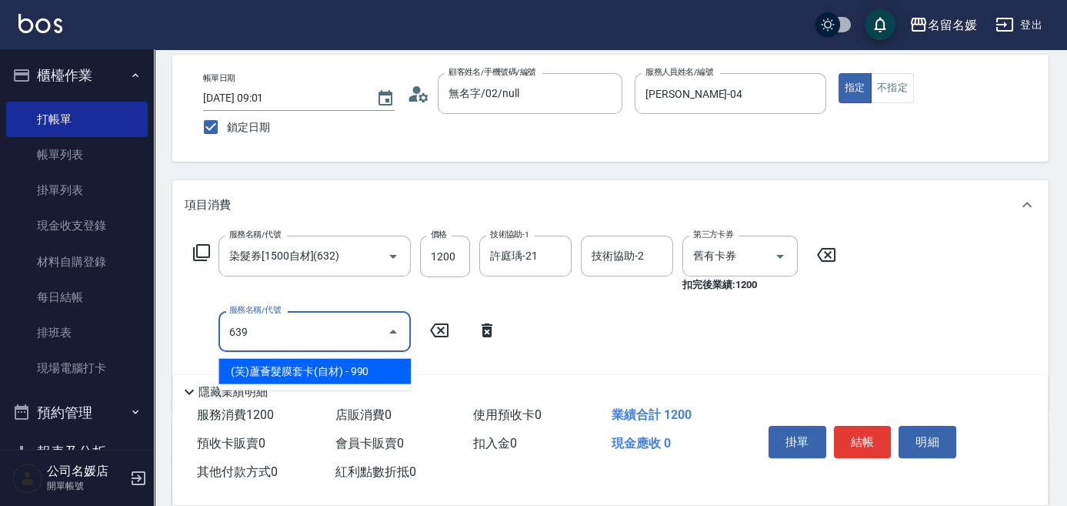
click at [279, 365] on span "(芙)蘆薈髮膜套卡(自材) - 990" at bounding box center [315, 371] width 192 height 25
click at [290, 332] on input "639" at bounding box center [292, 331] width 135 height 27
click at [302, 366] on span "(芙)頭皮養護套卡 - 990" at bounding box center [315, 371] width 192 height 25
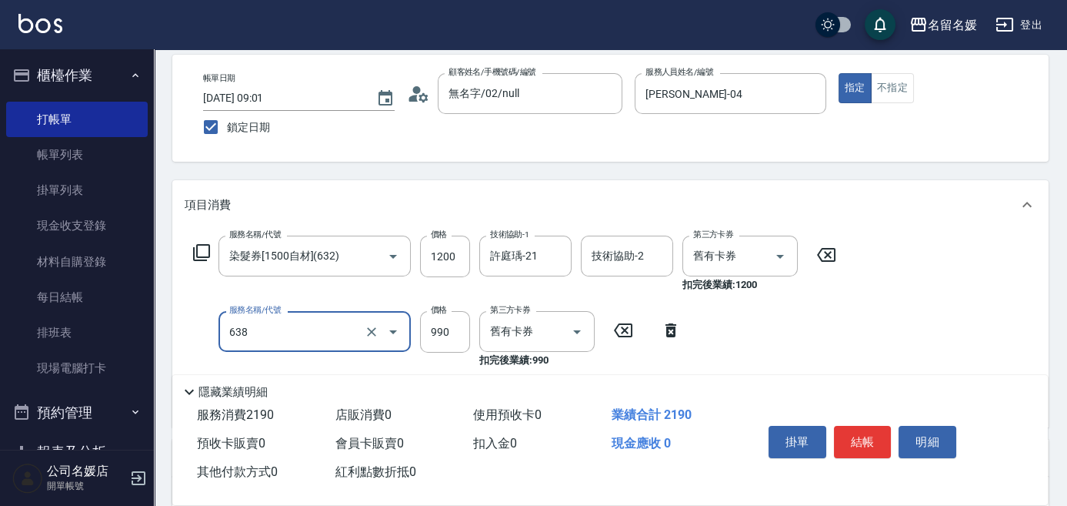
click at [308, 329] on input "638" at bounding box center [292, 331] width 135 height 27
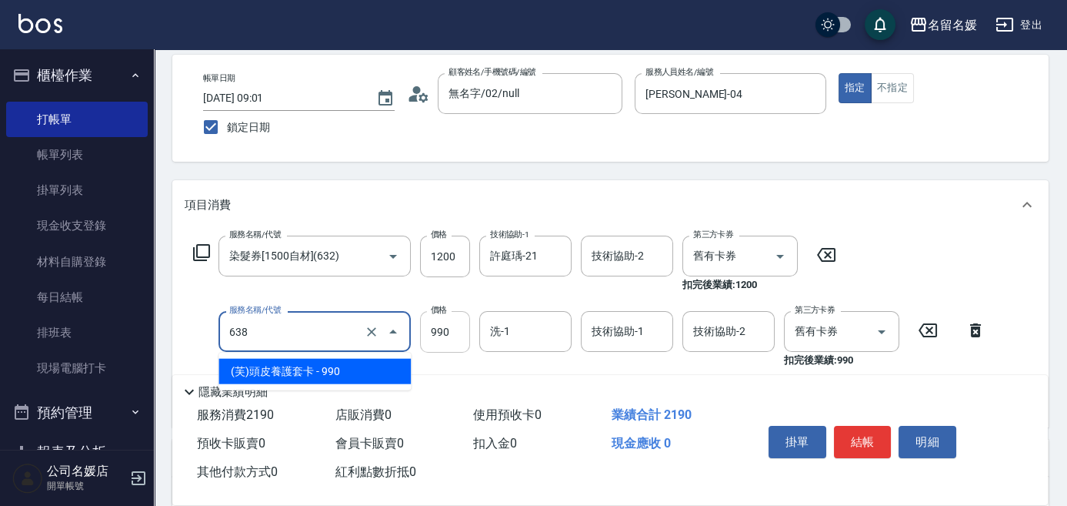
drag, startPoint x: 316, startPoint y: 364, endPoint x: 447, endPoint y: 352, distance: 132.2
click at [323, 363] on span "(芙)頭皮養護套卡 - 990" at bounding box center [315, 371] width 192 height 25
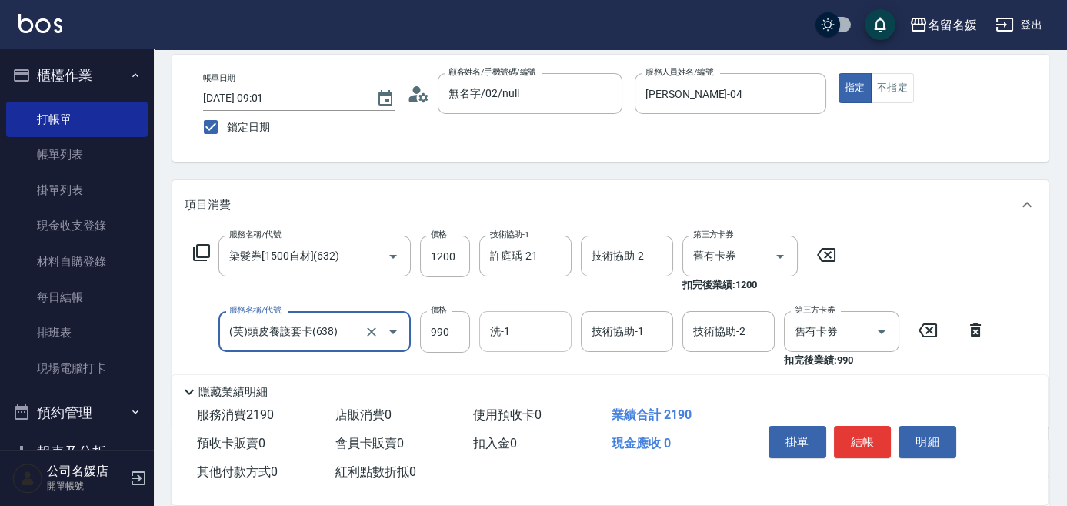
type input "(芙)頭皮養護套卡(638)"
click at [526, 335] on input "洗-1" at bounding box center [525, 331] width 78 height 27
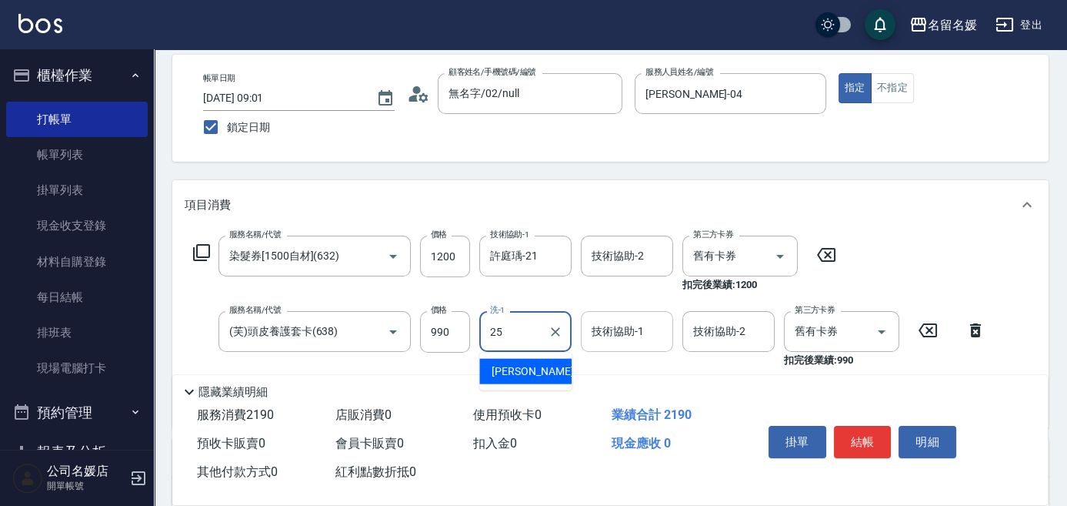
drag, startPoint x: 530, startPoint y: 364, endPoint x: 610, endPoint y: 338, distance: 83.5
click at [547, 355] on ul "[PERSON_NAME]-25" at bounding box center [525, 371] width 92 height 38
type input "25"
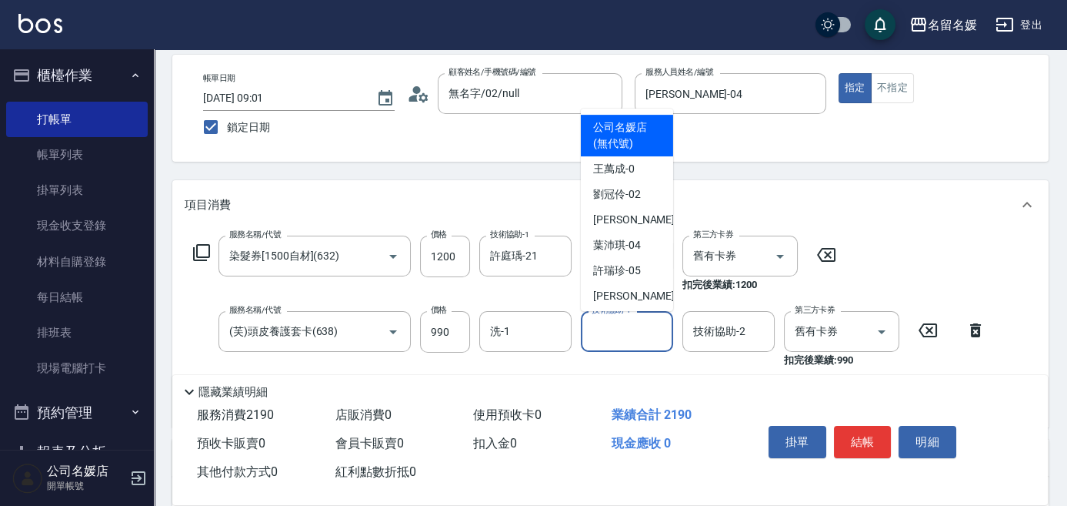
click at [630, 326] on div "技術協助-1 技術協助-1" at bounding box center [627, 331] width 92 height 41
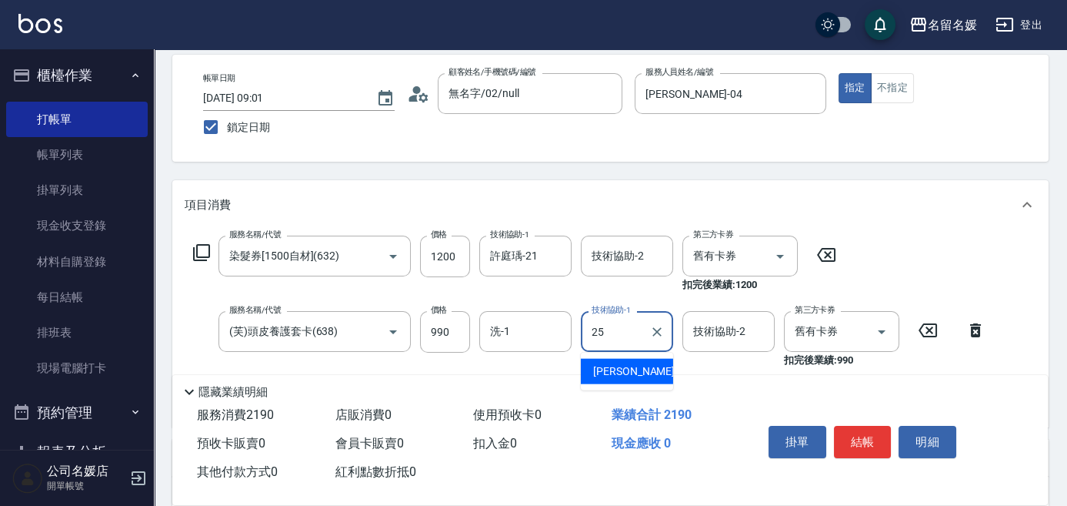
click at [628, 372] on span "[PERSON_NAME]-25" at bounding box center [641, 371] width 97 height 16
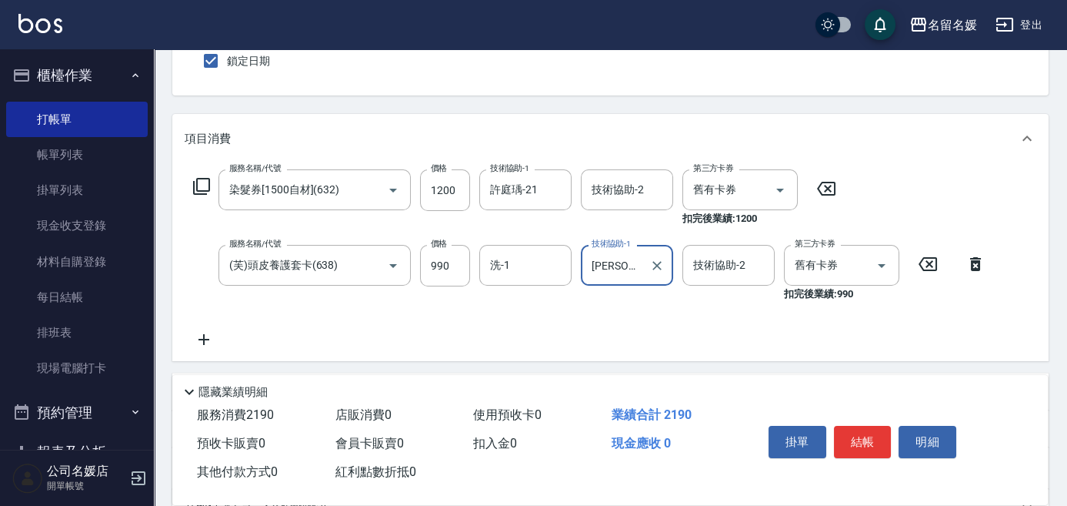
scroll to position [139, 0]
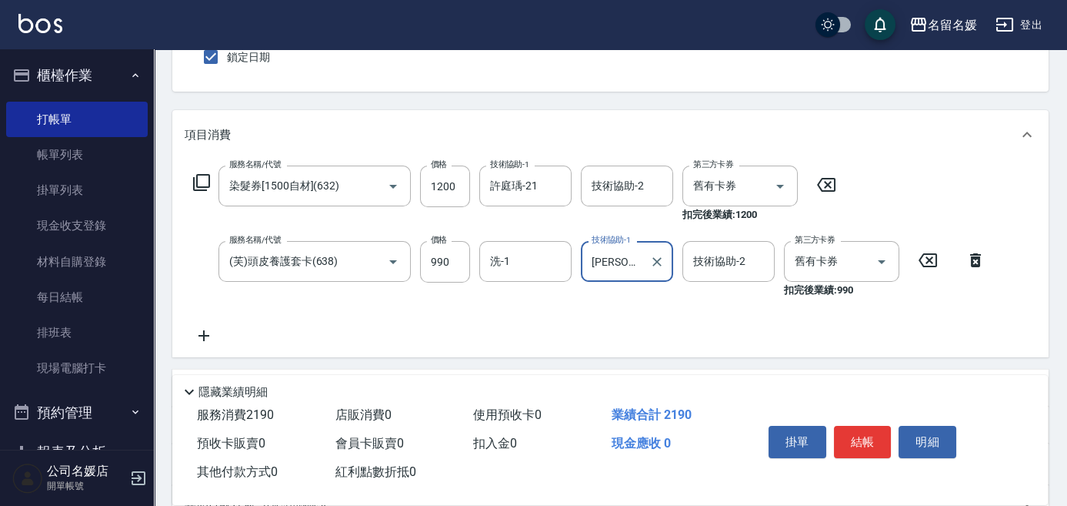
type input "[PERSON_NAME]-25"
click at [196, 333] on icon at bounding box center [204, 335] width 38 height 18
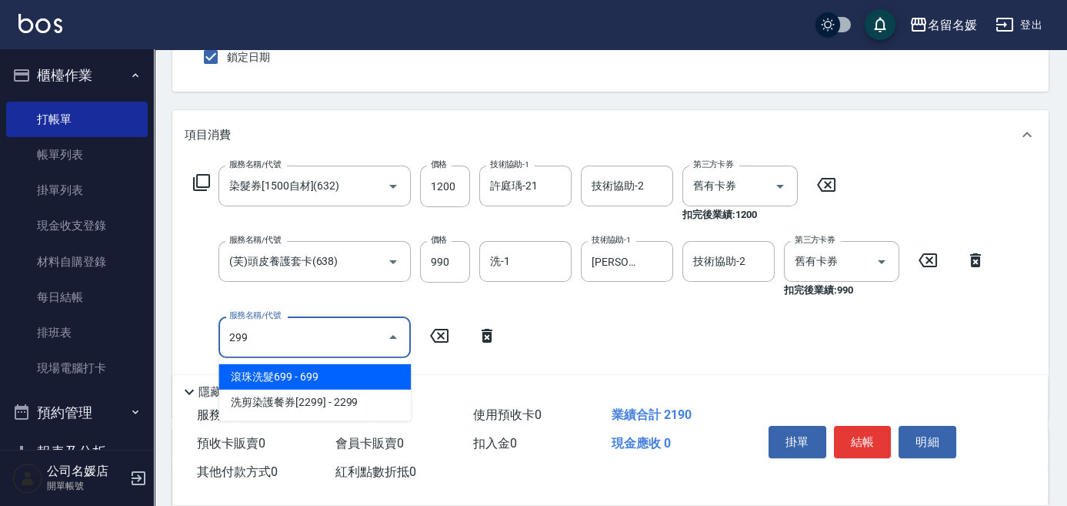
drag, startPoint x: 307, startPoint y: 374, endPoint x: 307, endPoint y: 333, distance: 40.8
click at [307, 372] on span "滾珠洗髮699 - 699" at bounding box center [315, 376] width 192 height 25
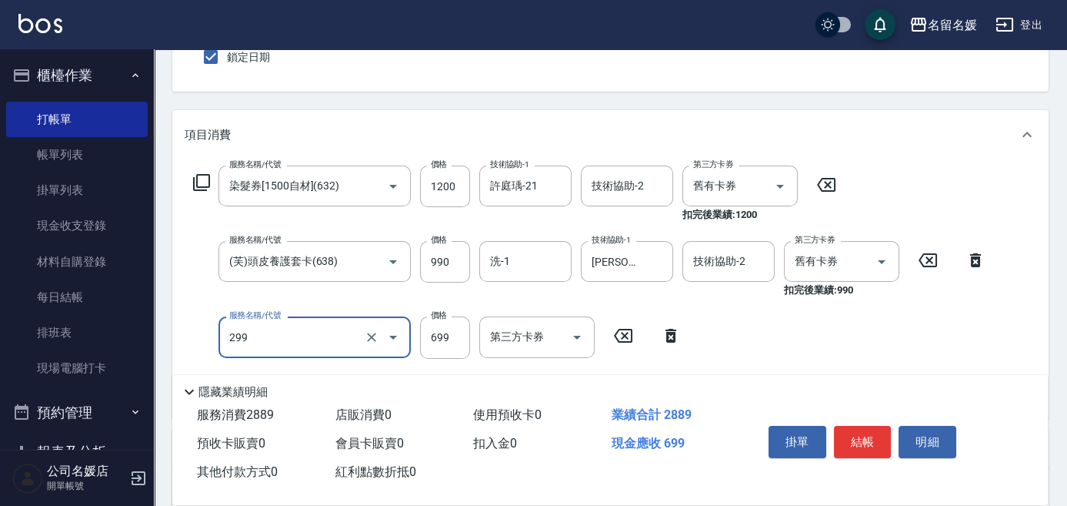
click at [307, 333] on input "299" at bounding box center [292, 336] width 135 height 27
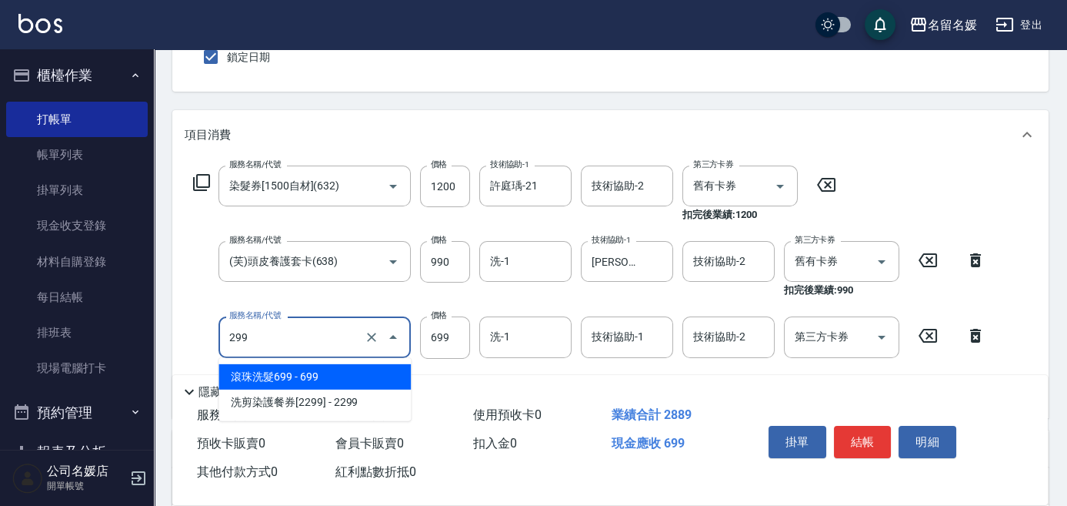
drag, startPoint x: 319, startPoint y: 369, endPoint x: 505, endPoint y: 334, distance: 189.6
click at [325, 368] on span "滾珠洗髮699 - 699" at bounding box center [315, 376] width 192 height 25
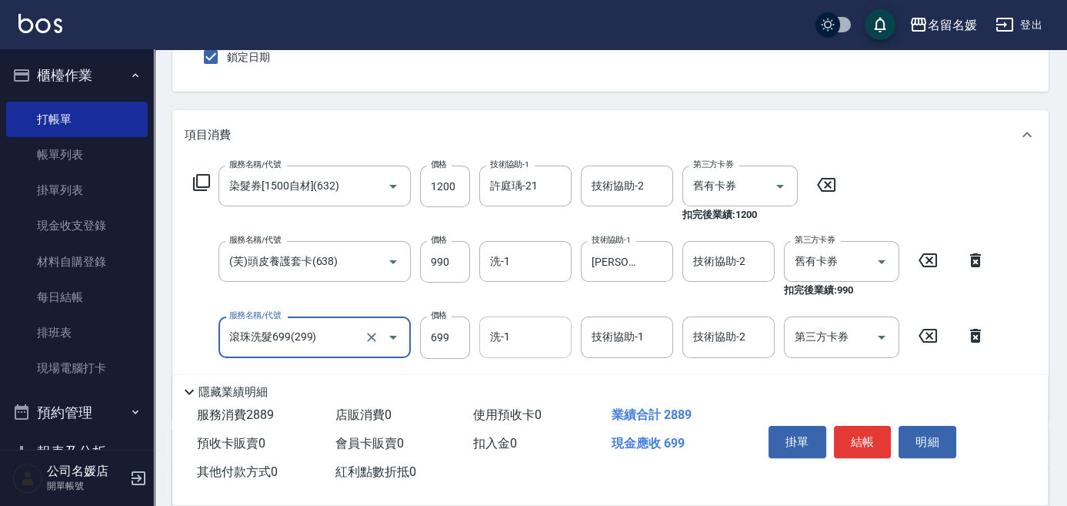
type input "滾珠洗髮699(299)"
click at [531, 341] on input "洗-1" at bounding box center [525, 336] width 78 height 27
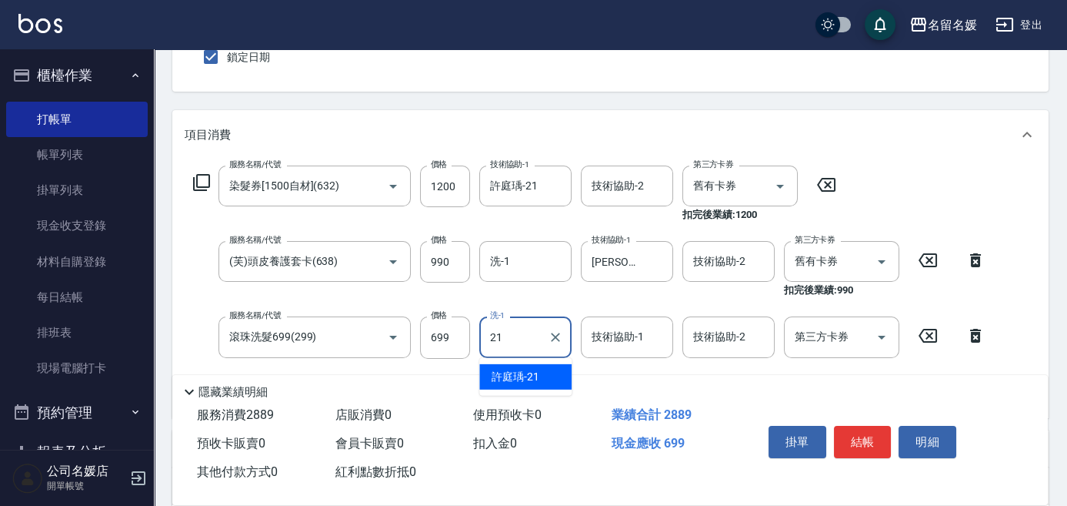
click at [520, 374] on span "[PERSON_NAME]-21" at bounding box center [516, 377] width 48 height 16
type input "許庭瑀-21"
click at [611, 339] on div "技術協助-1 技術協助-1" at bounding box center [627, 336] width 92 height 41
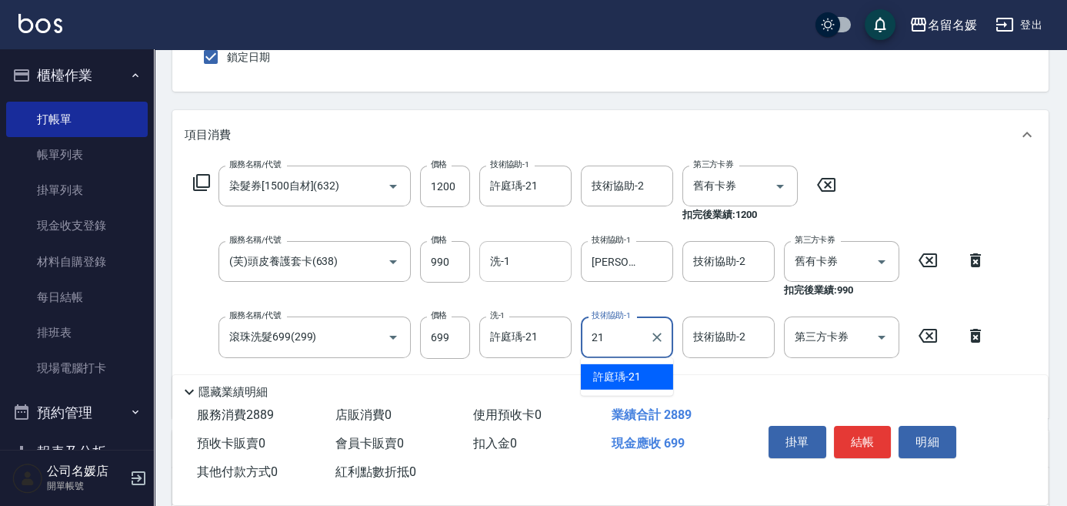
drag, startPoint x: 606, startPoint y: 376, endPoint x: 493, endPoint y: 262, distance: 161.1
click at [606, 374] on span "[PERSON_NAME]-21" at bounding box center [617, 377] width 48 height 16
type input "許庭瑀-21"
click at [513, 266] on input "洗-1" at bounding box center [525, 261] width 78 height 27
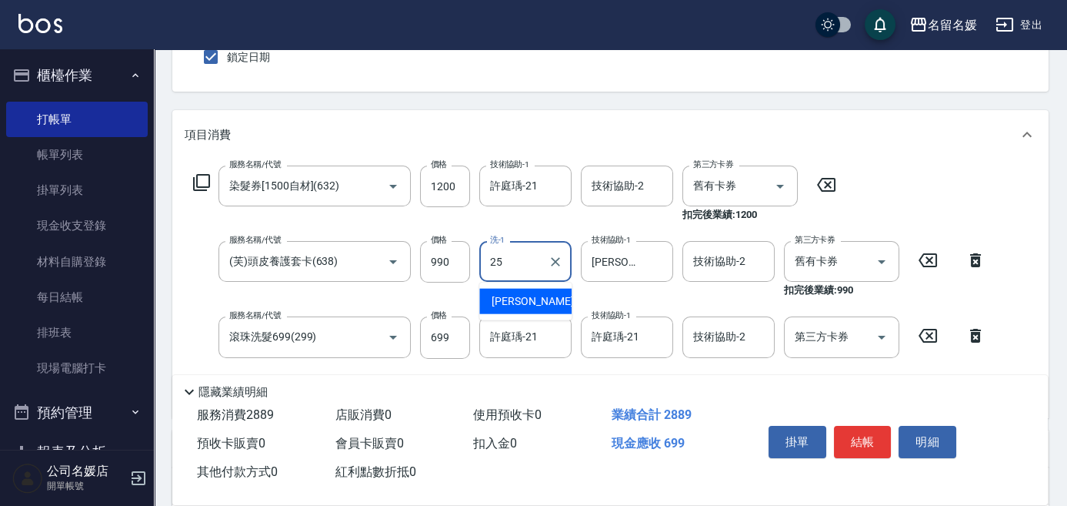
click at [533, 293] on span "[PERSON_NAME]-25" at bounding box center [540, 301] width 97 height 16
type input "[PERSON_NAME]-25"
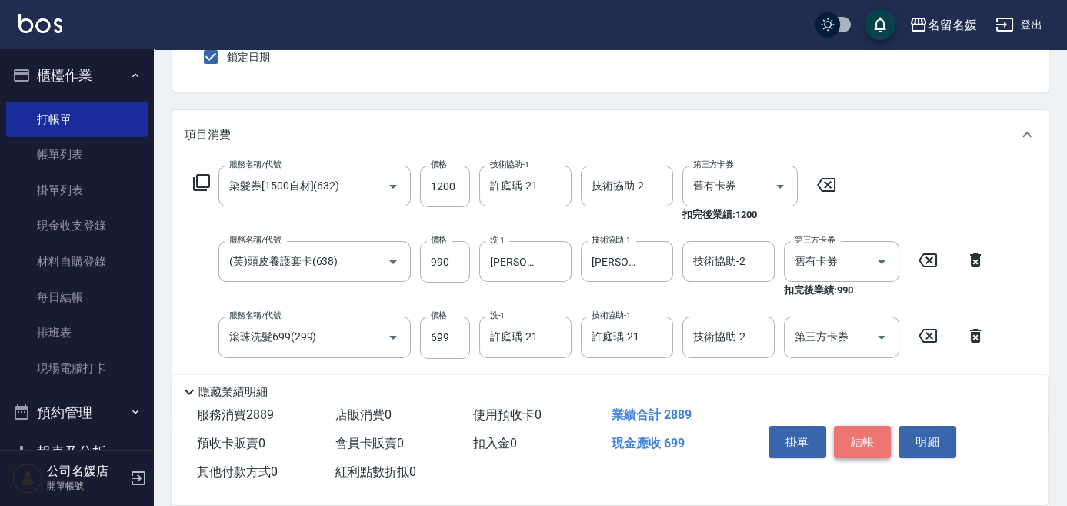
click at [866, 433] on button "結帳" at bounding box center [863, 442] width 58 height 32
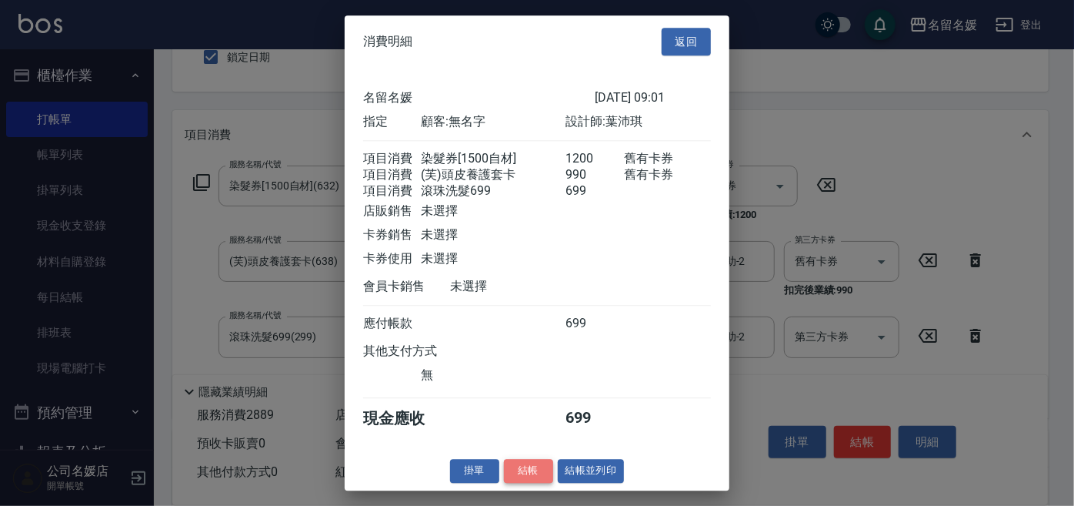
click at [531, 481] on button "結帳" at bounding box center [528, 471] width 49 height 24
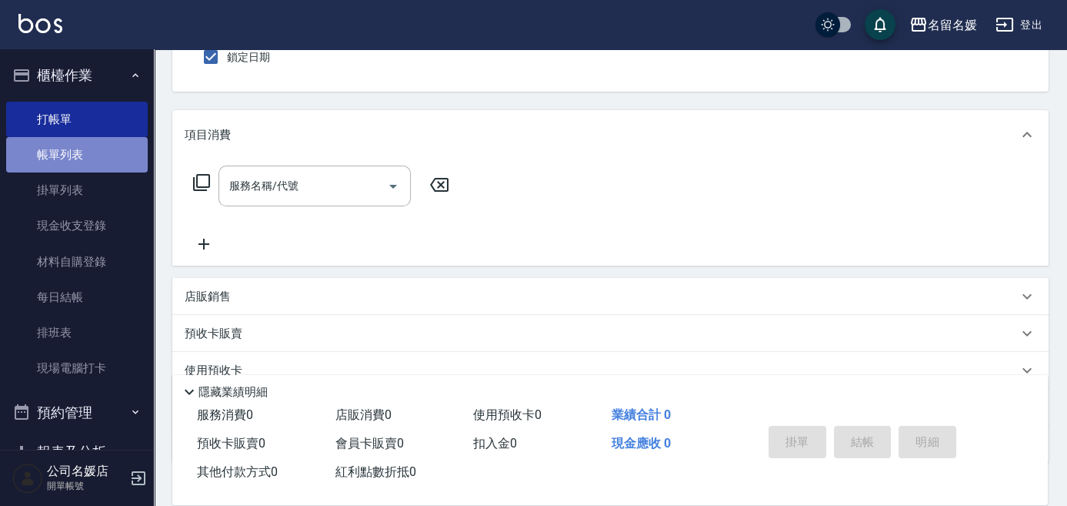
click at [92, 155] on link "帳單列表" at bounding box center [77, 154] width 142 height 35
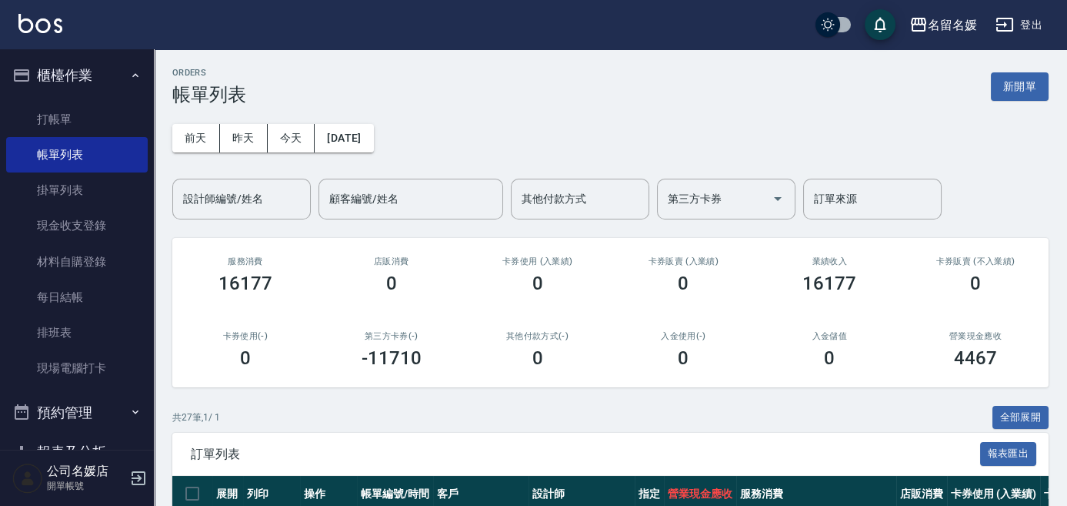
scroll to position [209, 0]
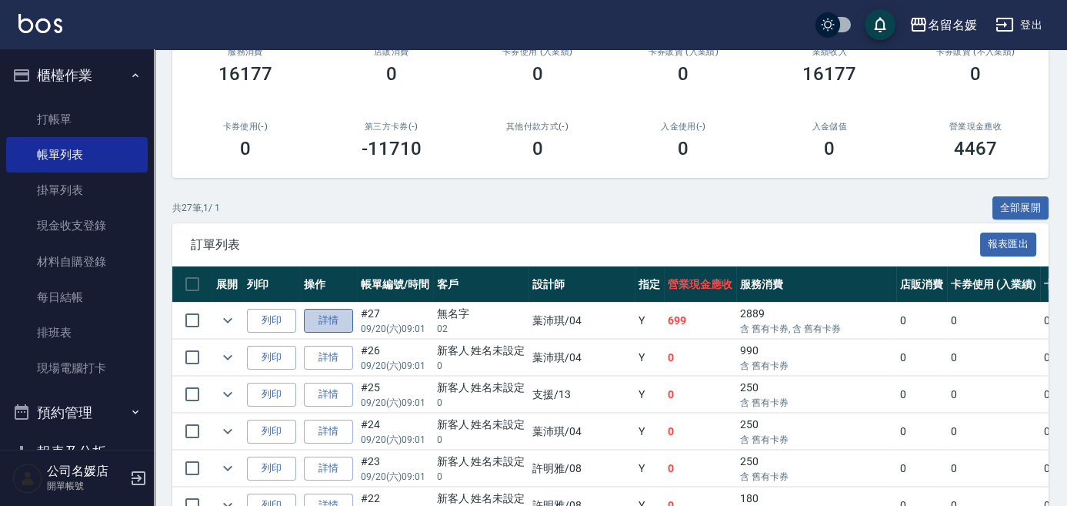
click at [316, 312] on link "詳情" at bounding box center [328, 321] width 49 height 24
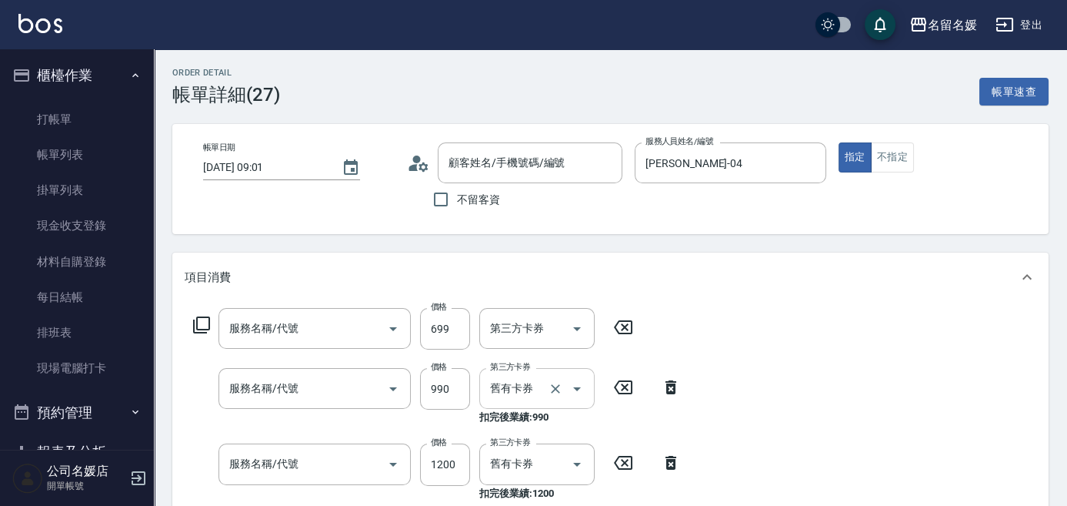
type input "[DATE] 09:01"
type input "[PERSON_NAME]-04"
type input "滾珠洗髮699(299)"
type input "(芙)頭皮養護套卡(638)"
type input "染髮券[1500自材](632)"
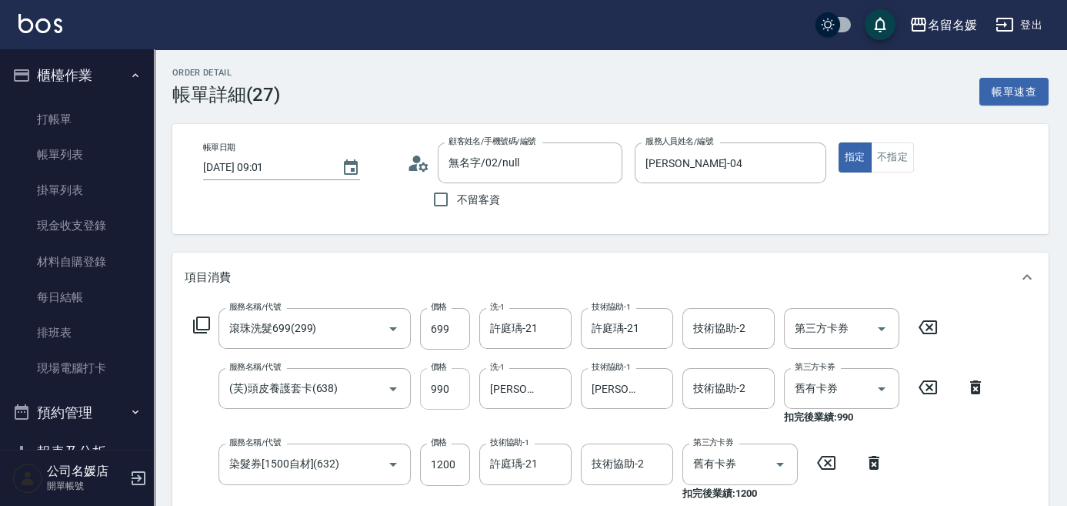
type input "無名字/02/null"
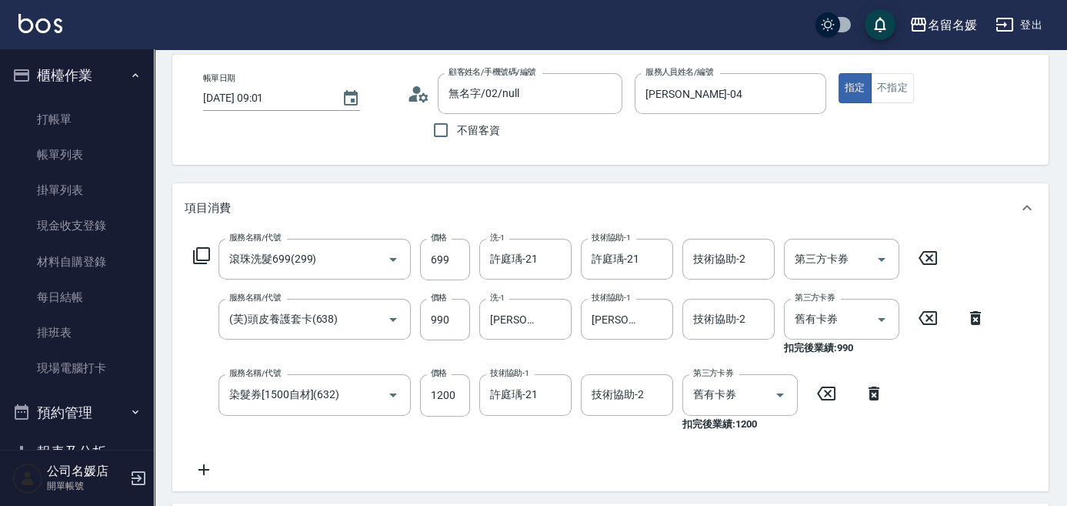
click at [971, 315] on icon at bounding box center [975, 318] width 11 height 14
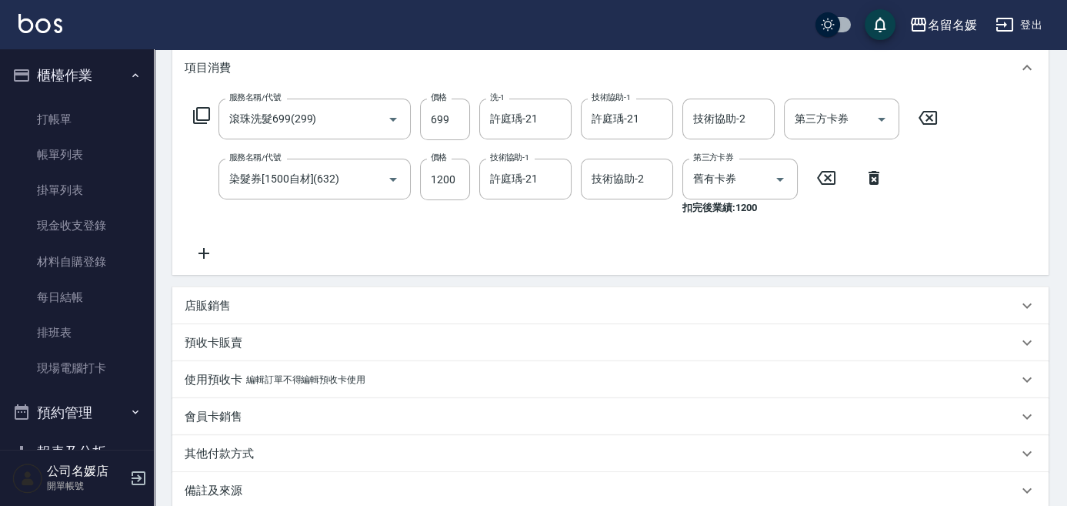
scroll to position [349, 0]
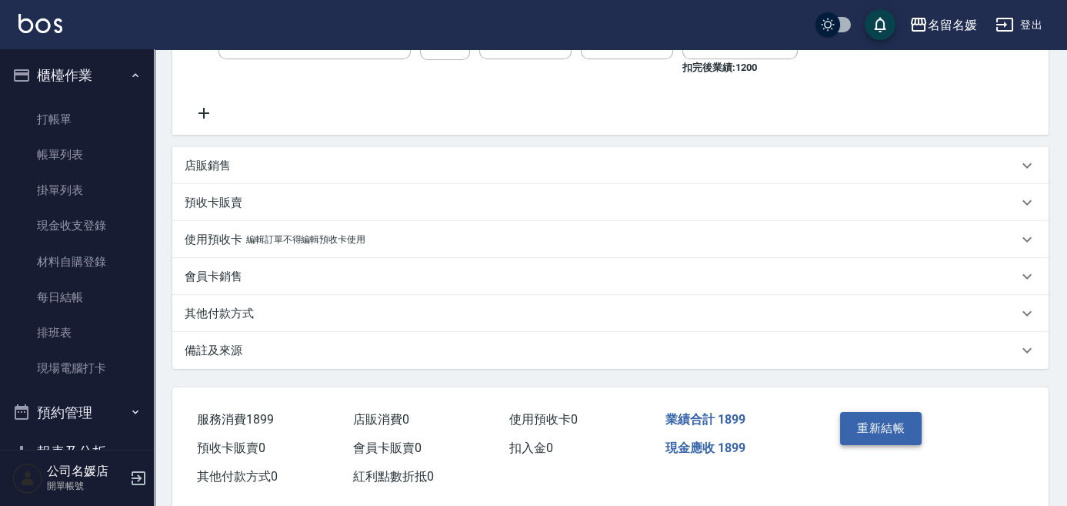
click at [890, 424] on button "重新結帳" at bounding box center [881, 428] width 82 height 32
